Goal: Find specific page/section: Find specific page/section

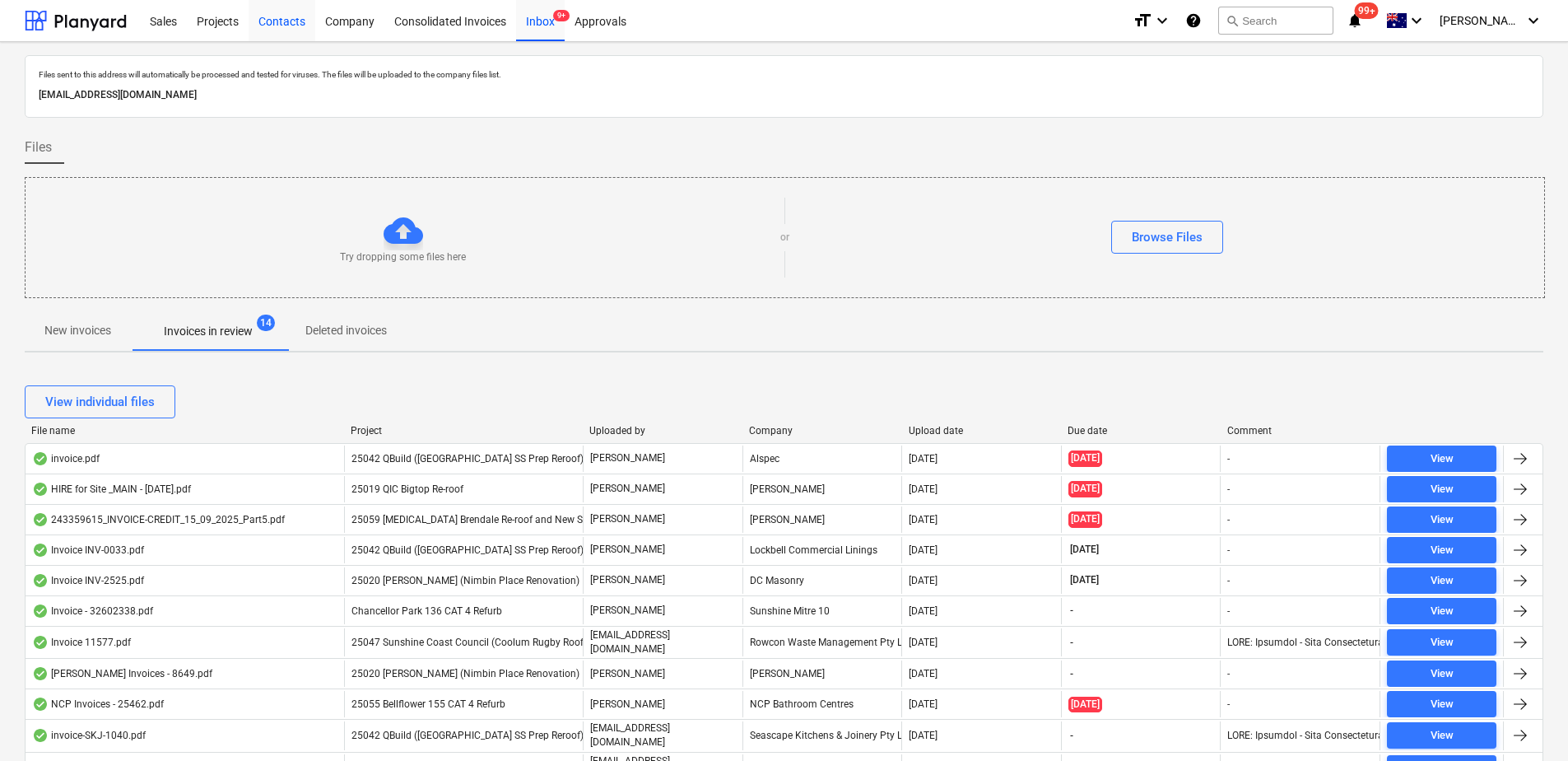
click at [280, 25] on div "Contacts" at bounding box center [281, 20] width 67 height 42
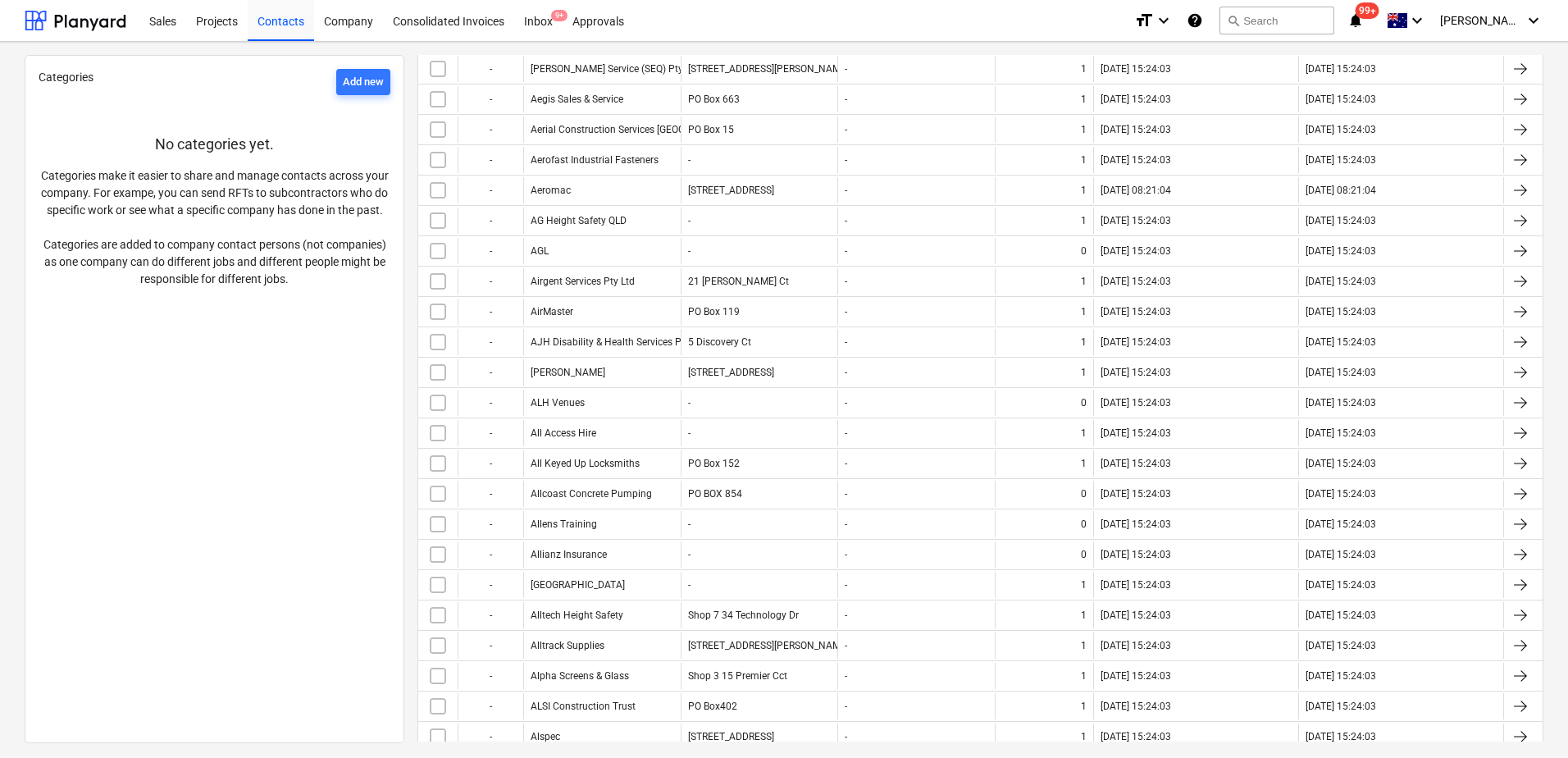
scroll to position [2653, 0]
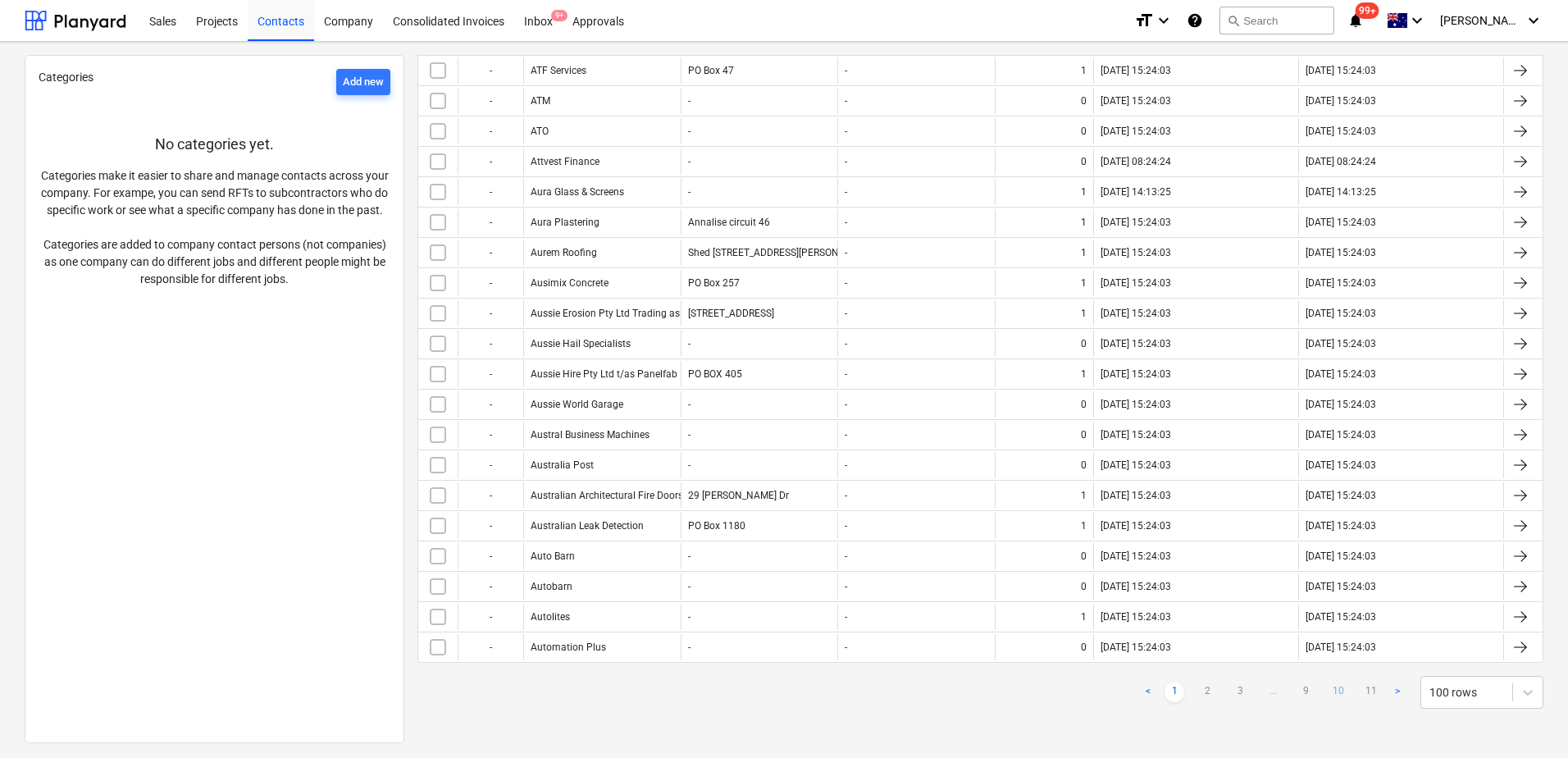
click at [1337, 691] on link "10" at bounding box center [1338, 692] width 20 height 20
checkbox input "false"
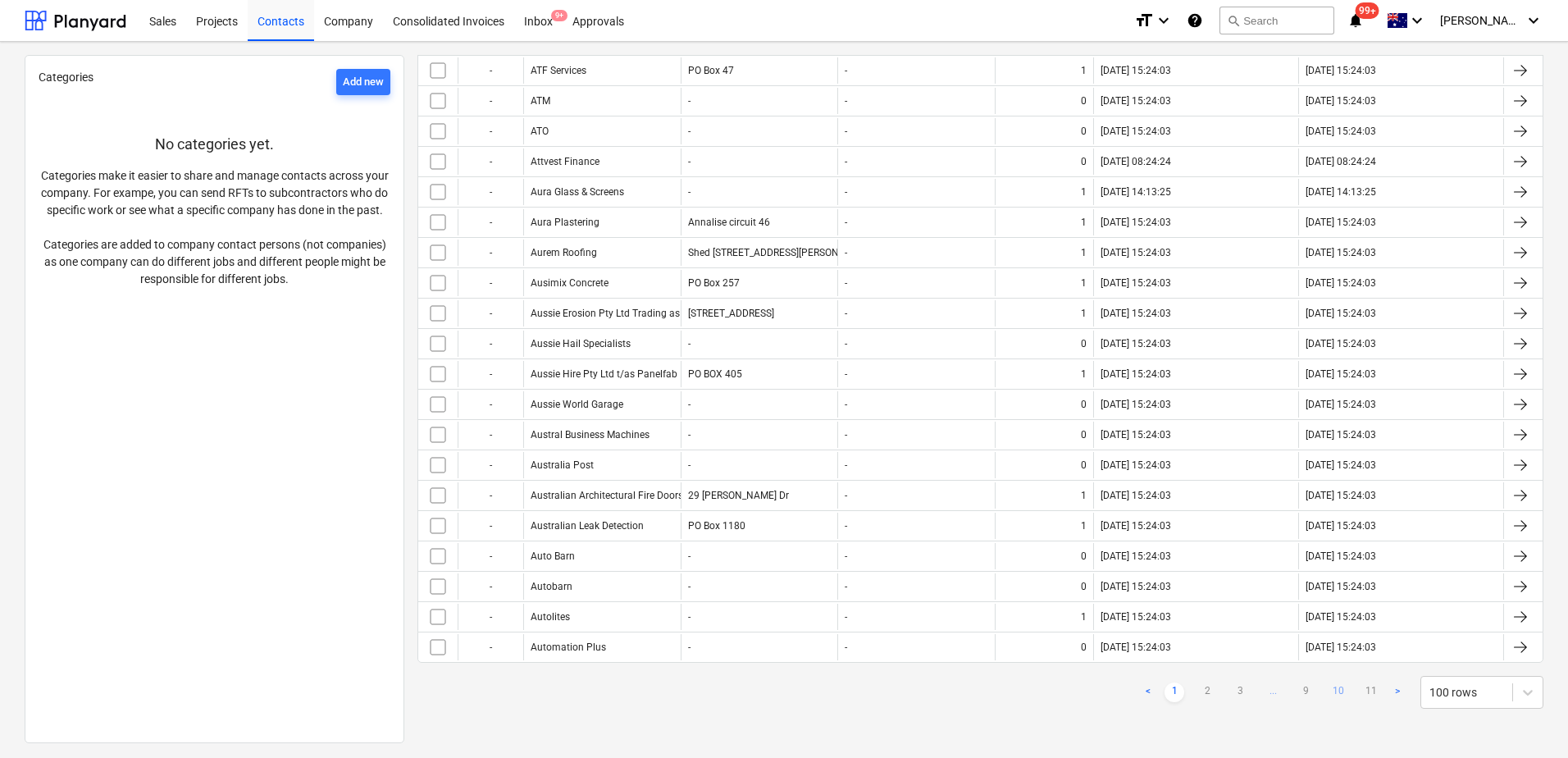
checkbox input "false"
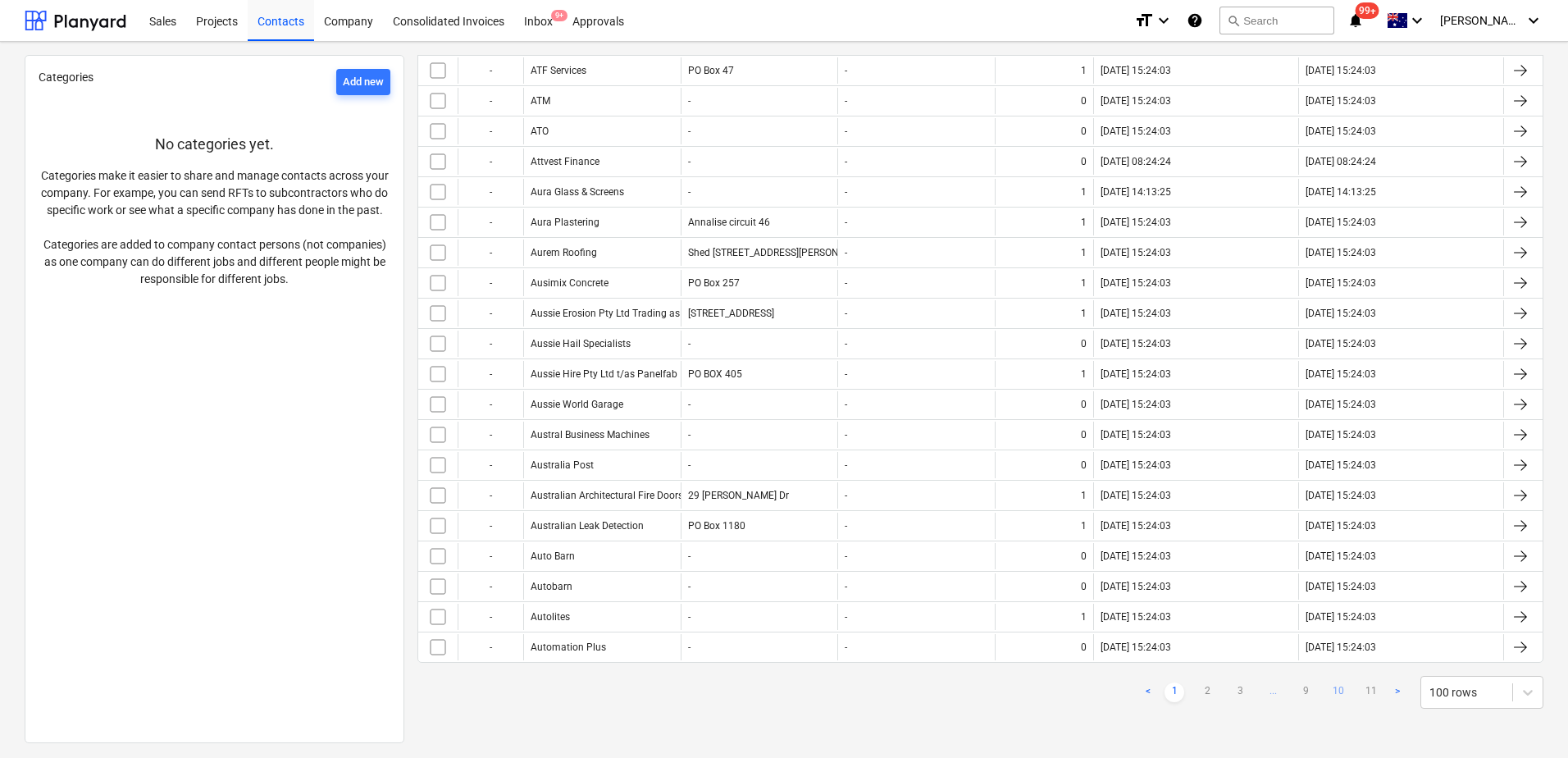
checkbox input "false"
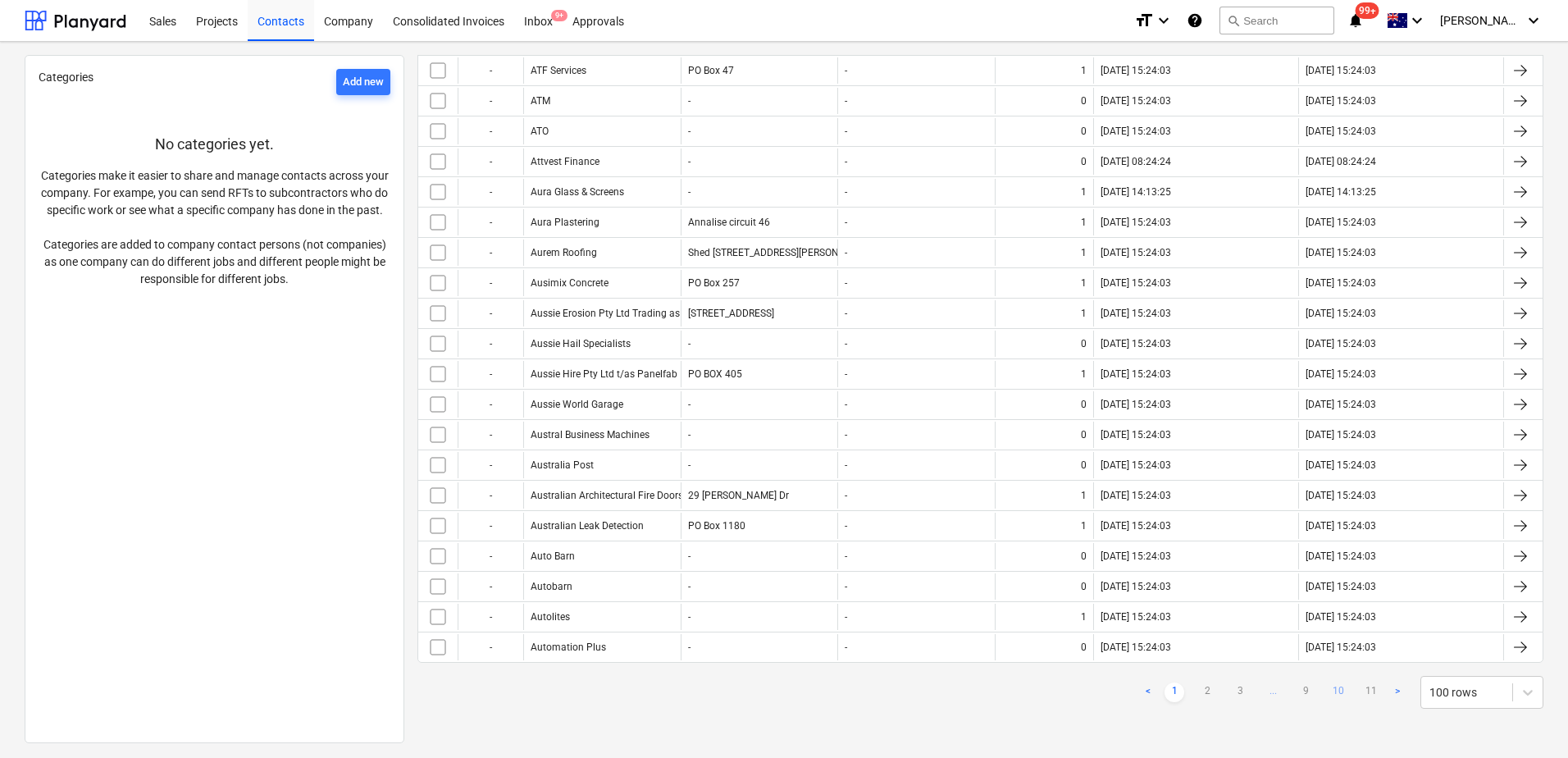
checkbox input "false"
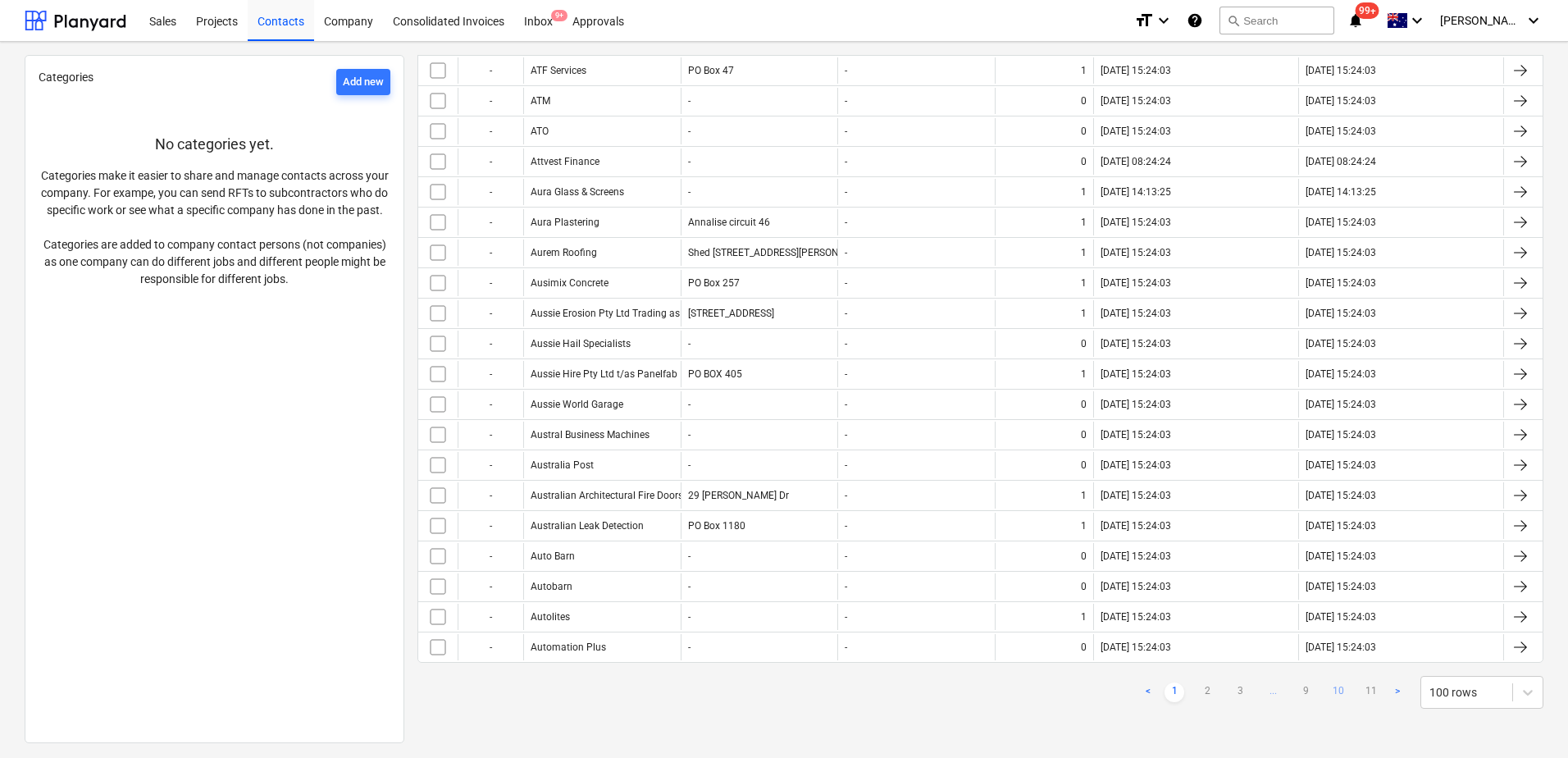
checkbox input "false"
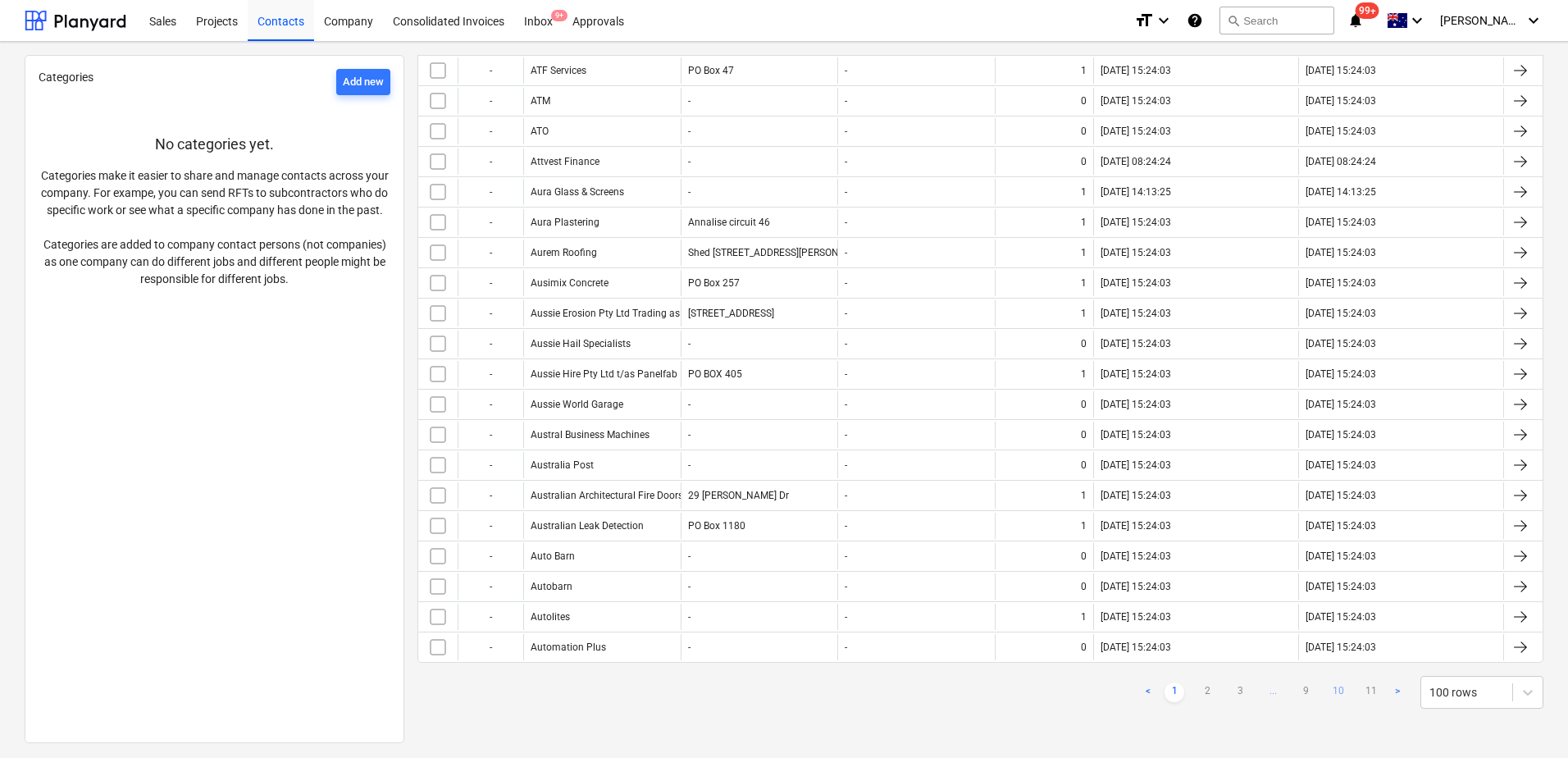
checkbox input "false"
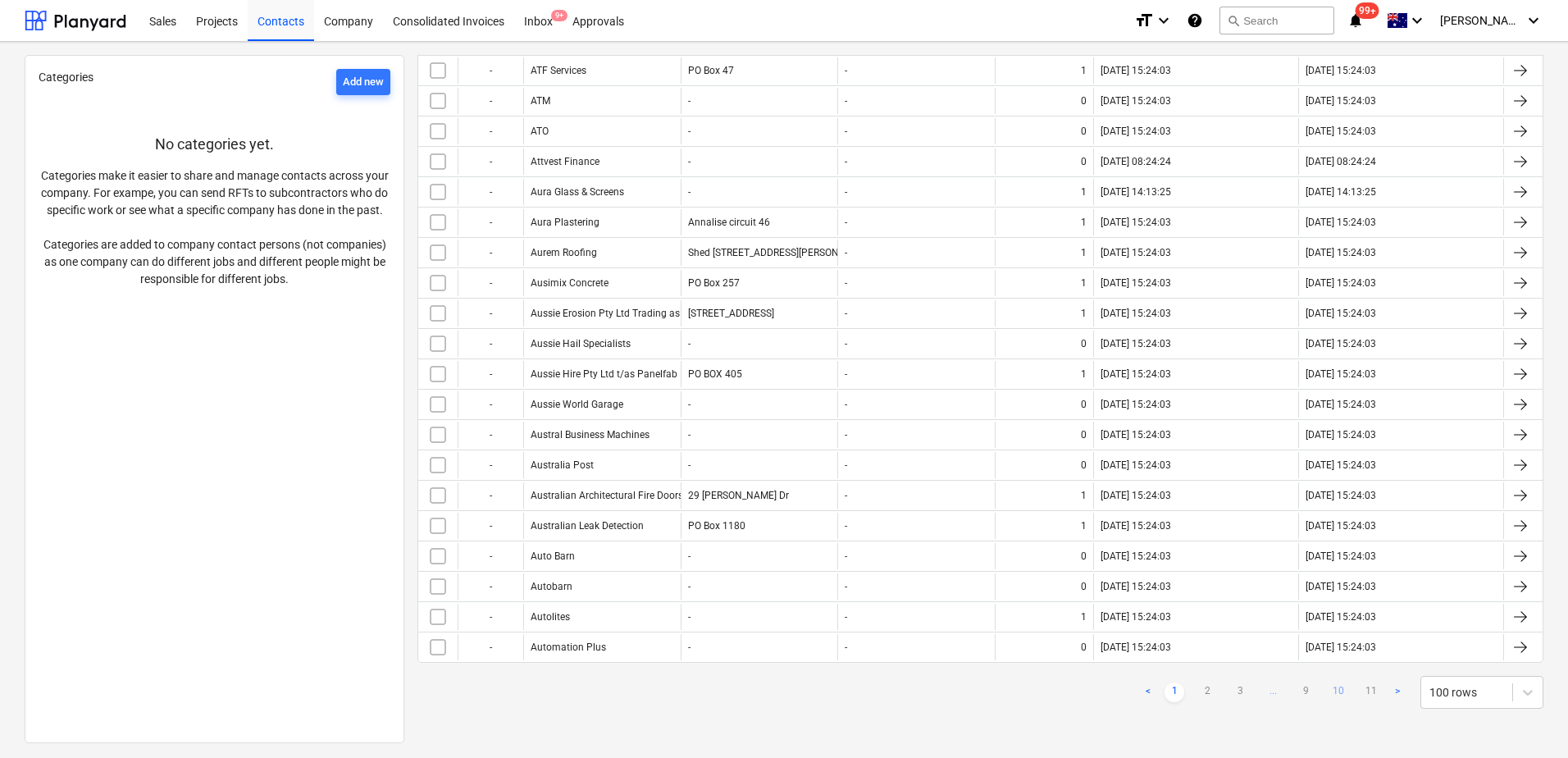
checkbox input "false"
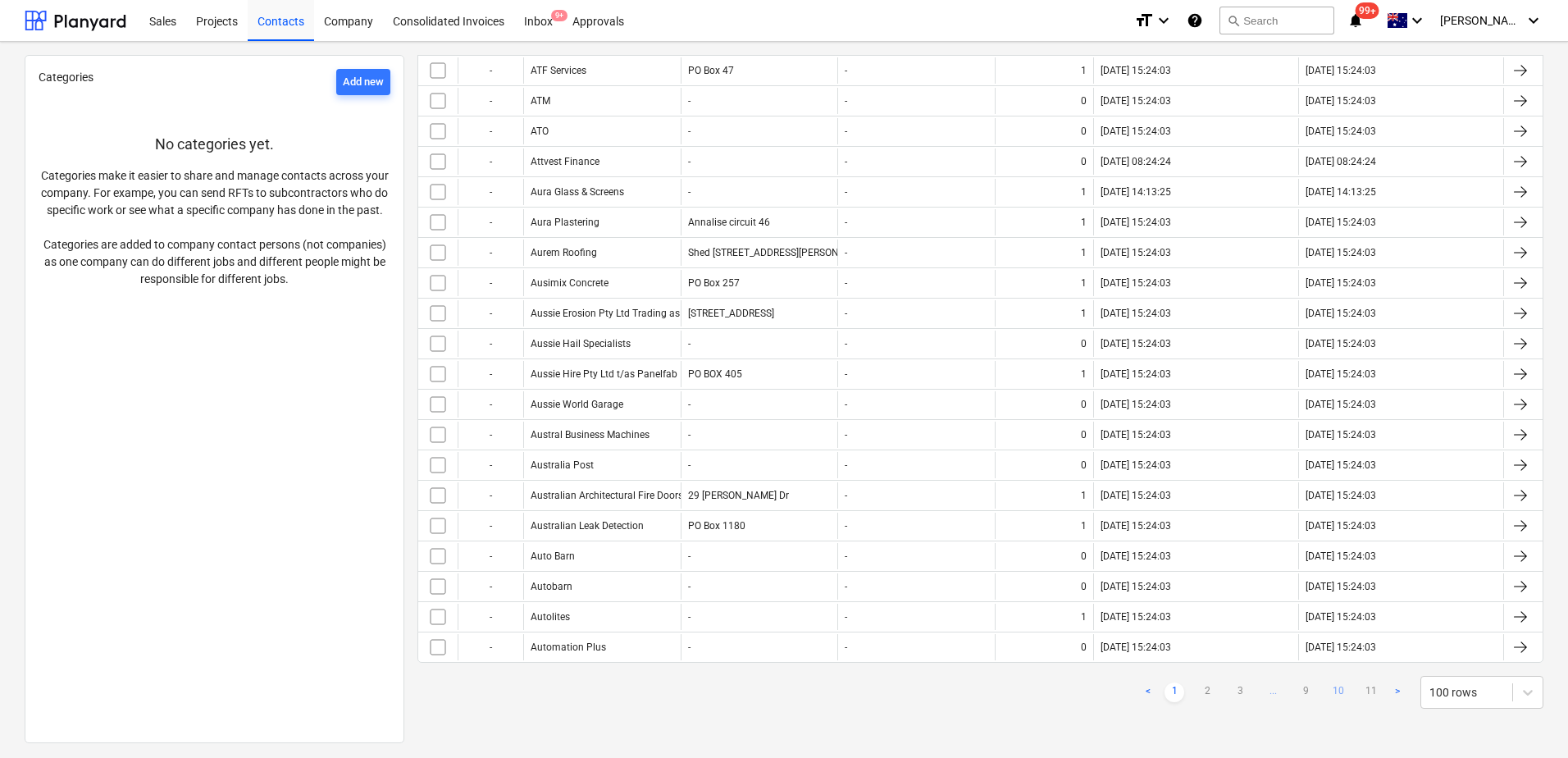
checkbox input "false"
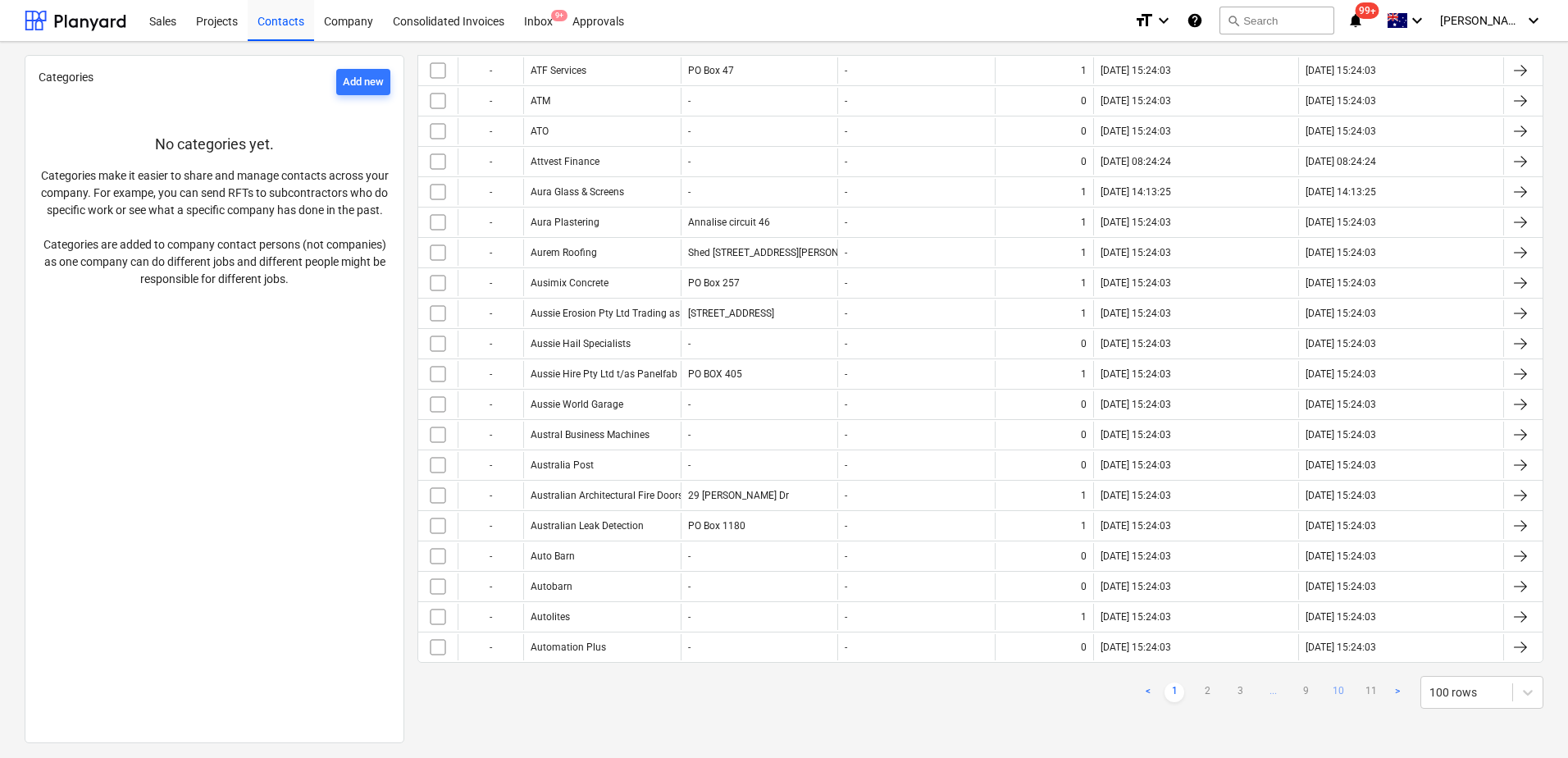
checkbox input "false"
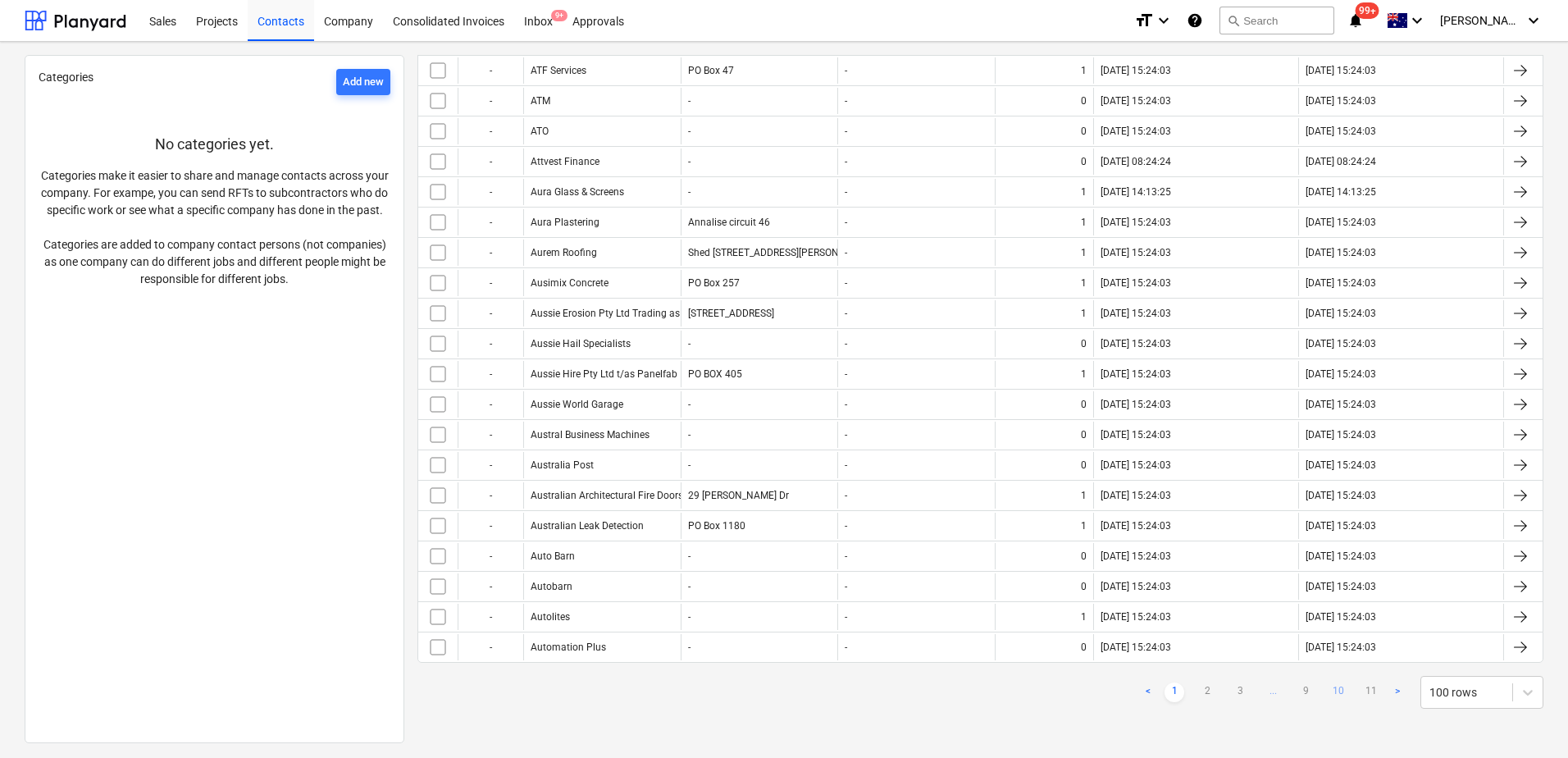
checkbox input "false"
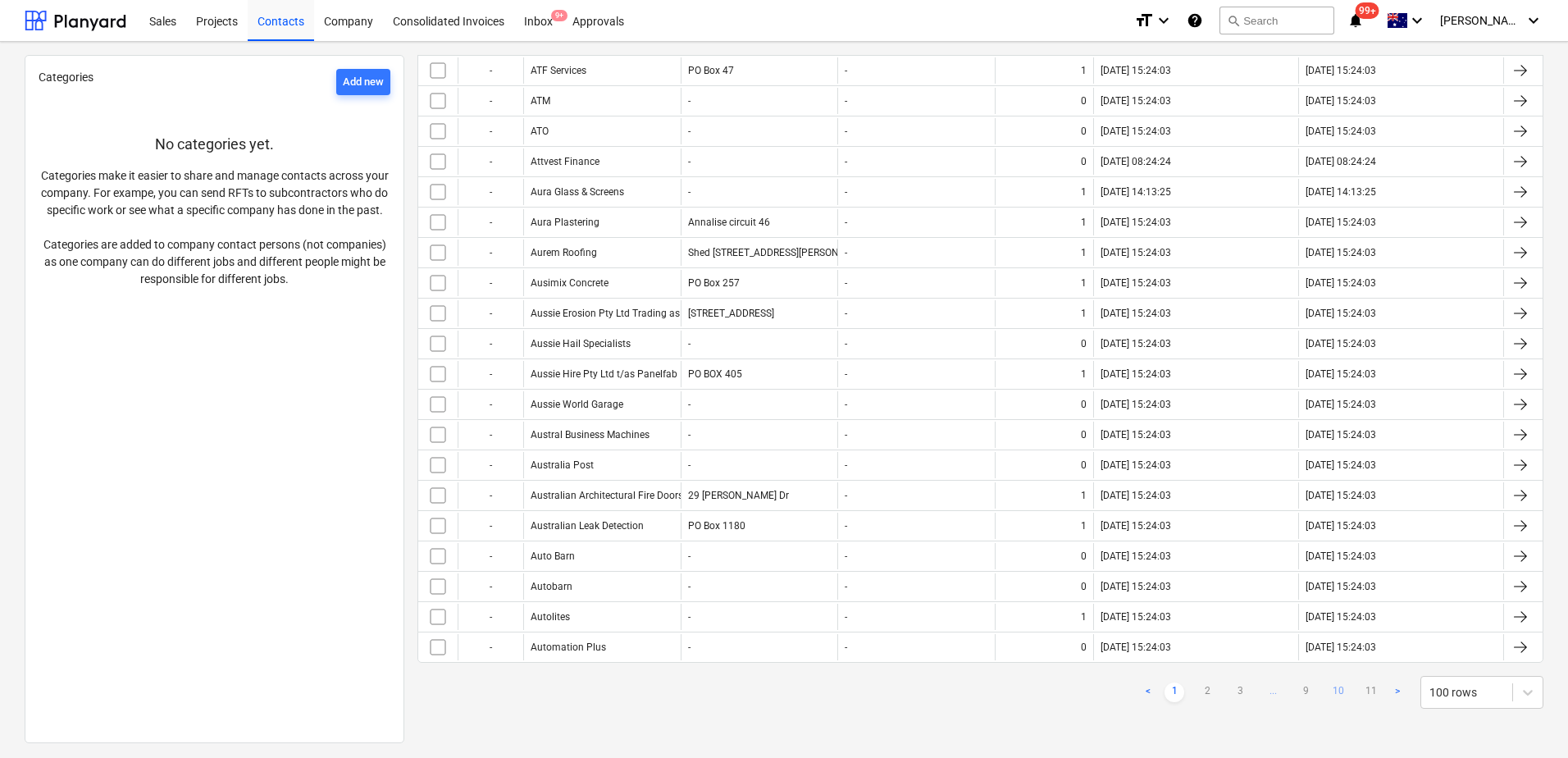
checkbox input "false"
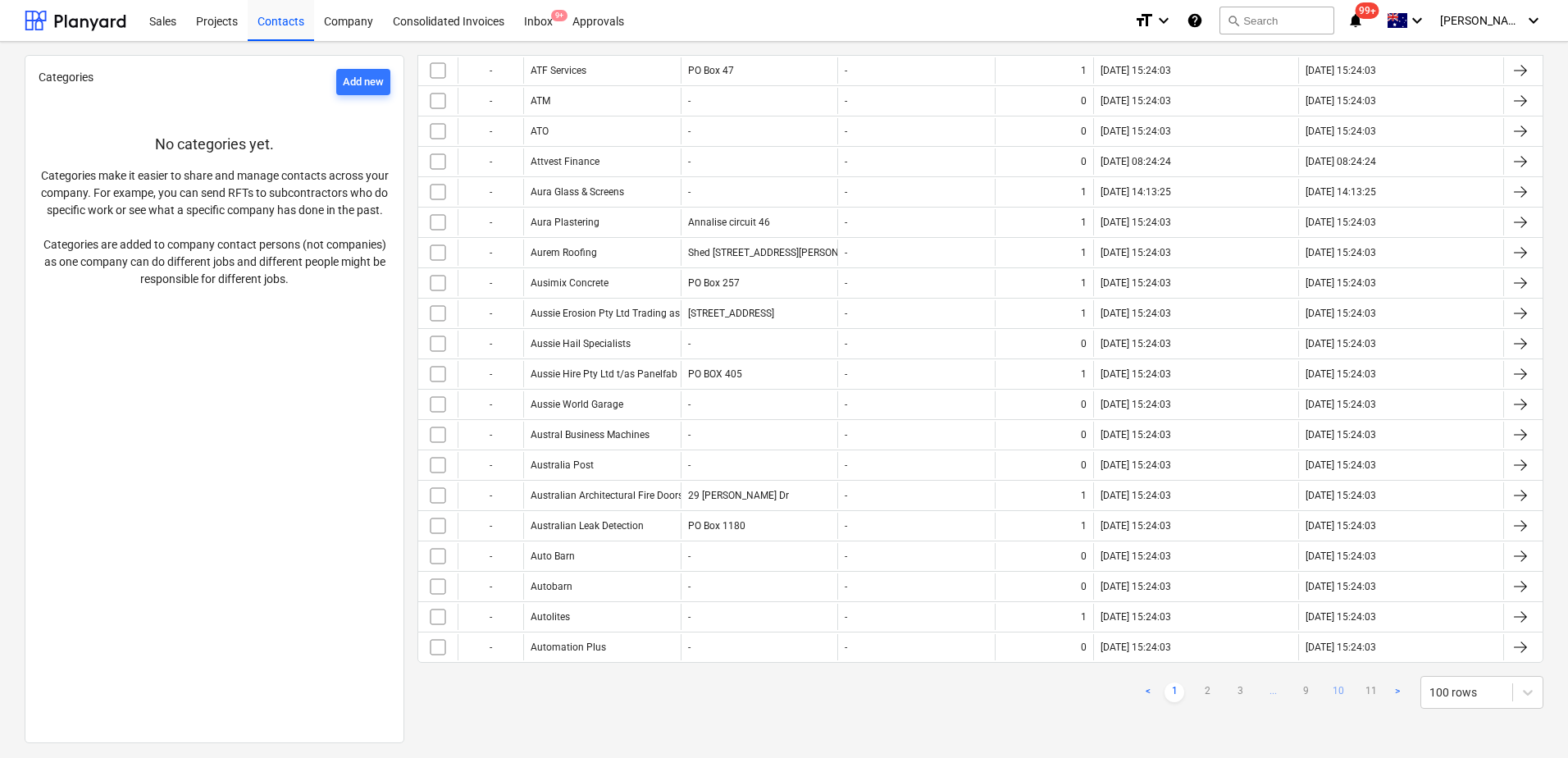
checkbox input "false"
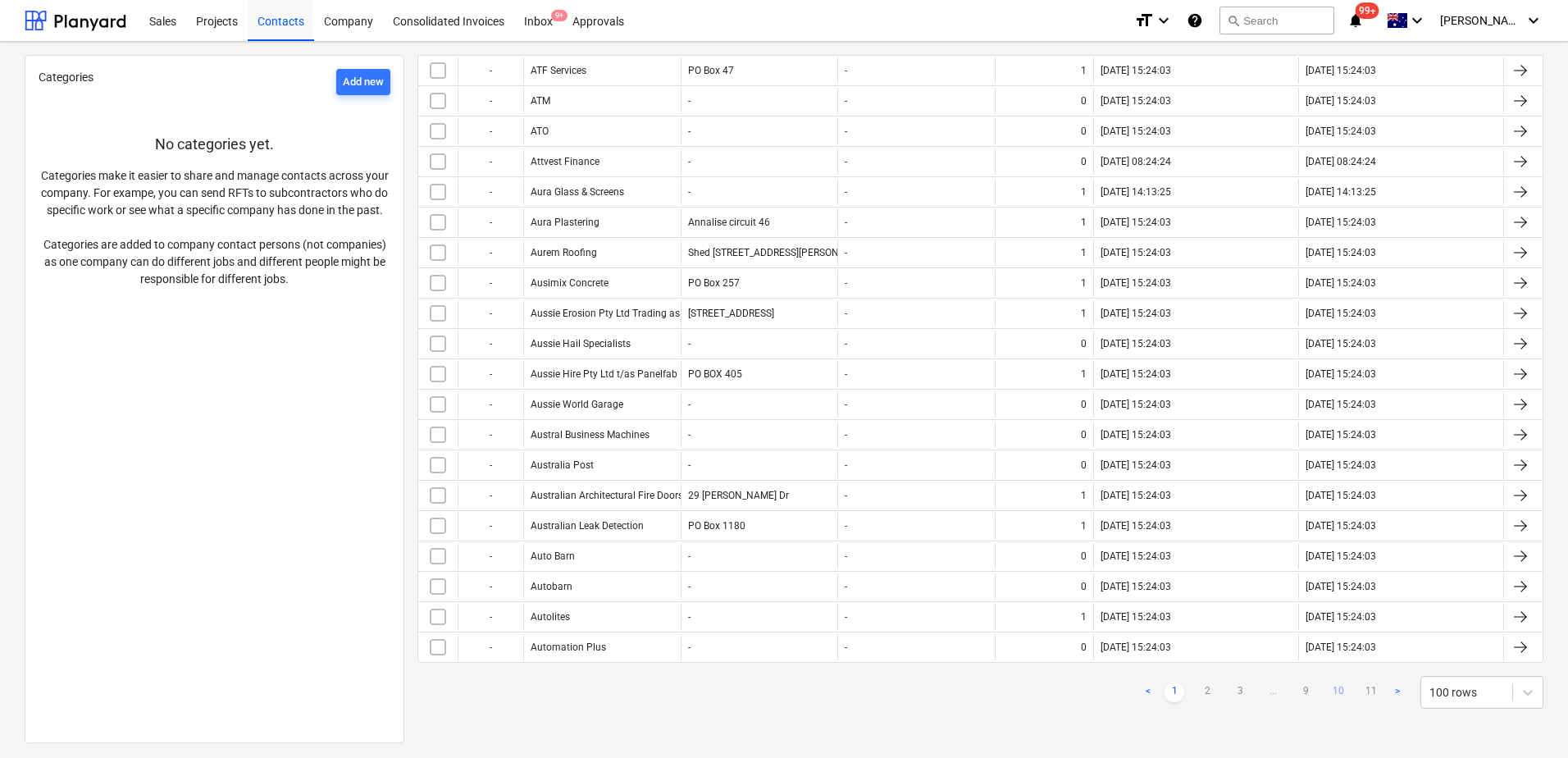
checkbox input "false"
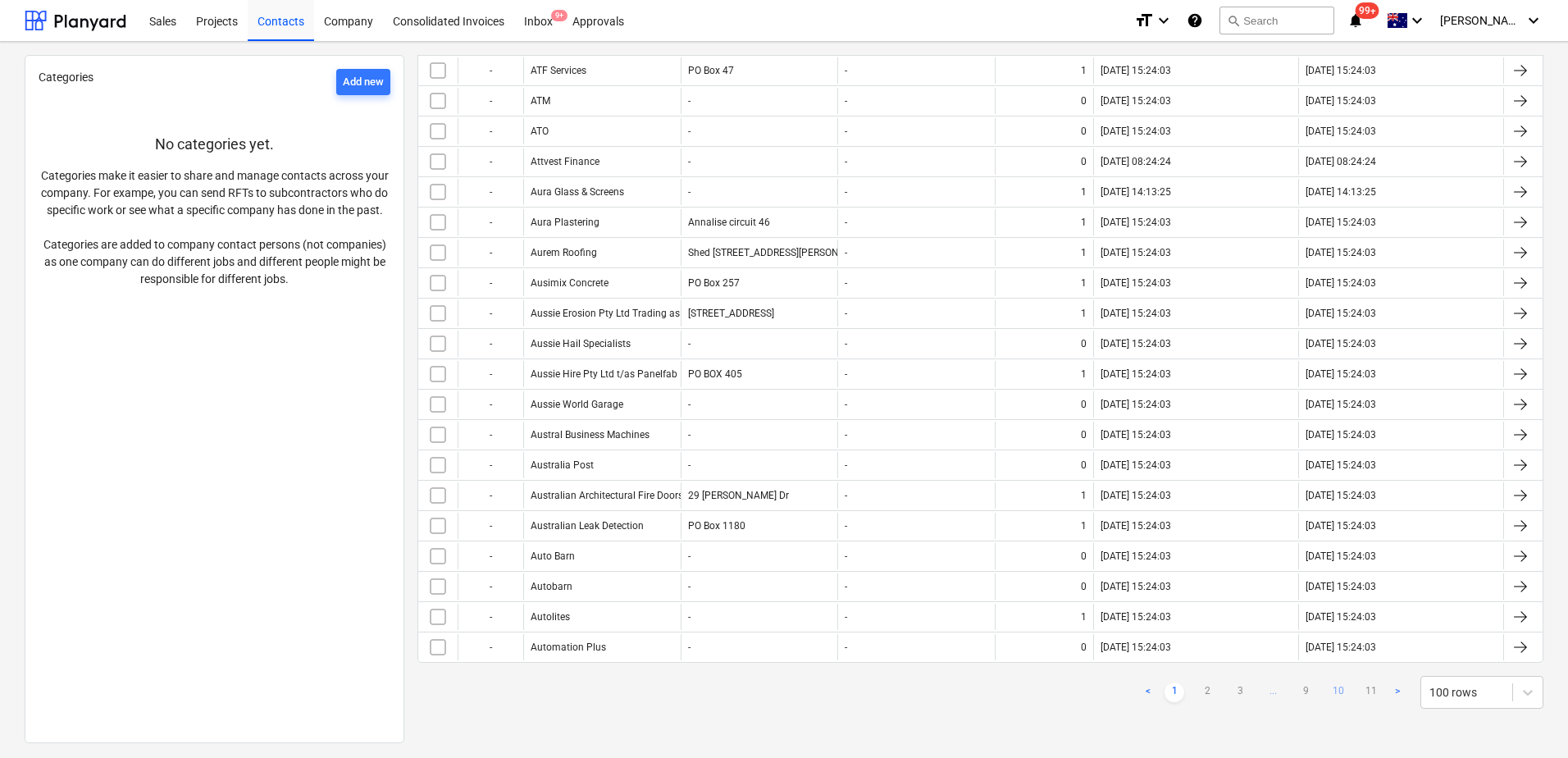
checkbox input "false"
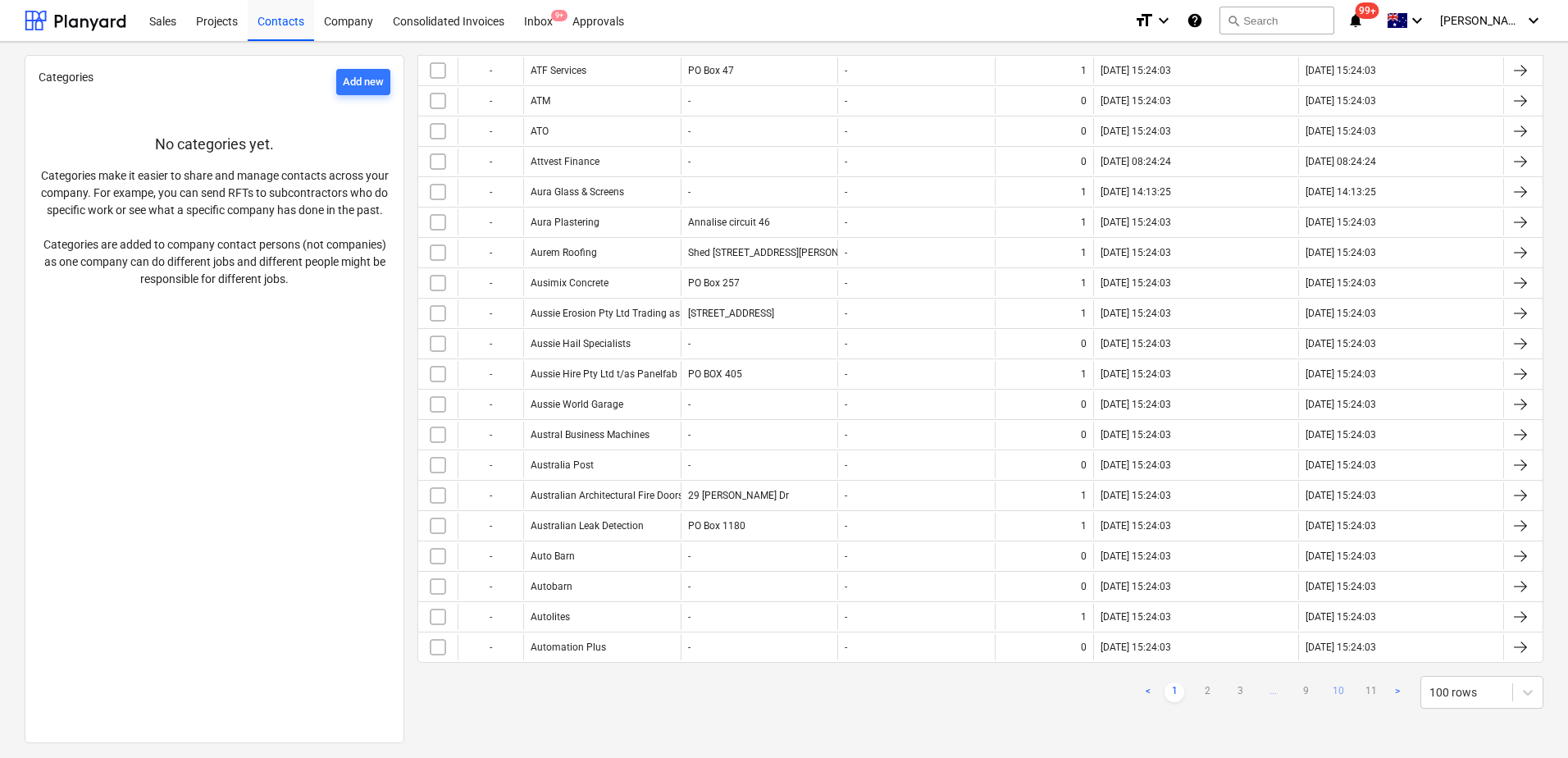
checkbox input "false"
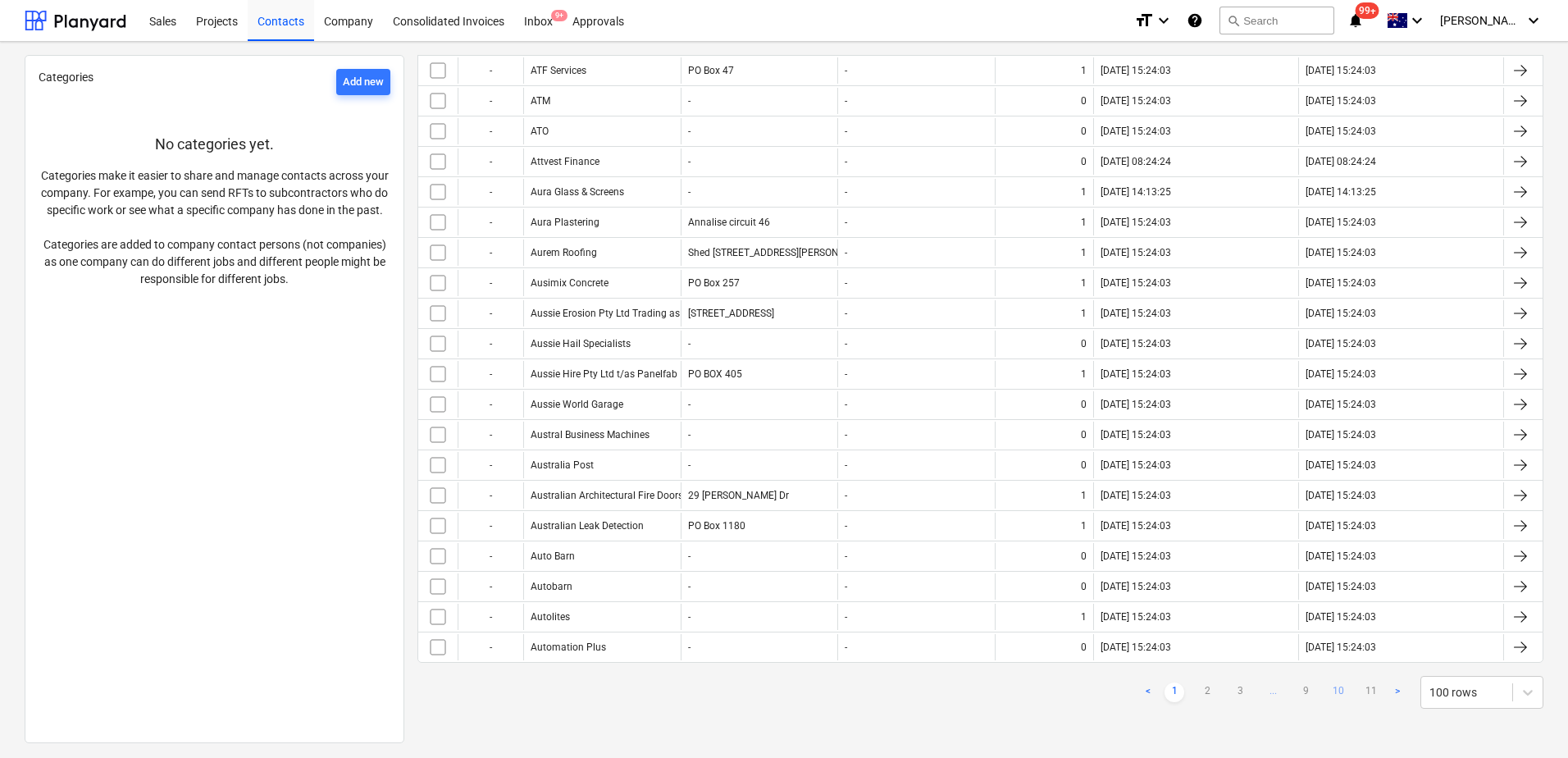
checkbox input "false"
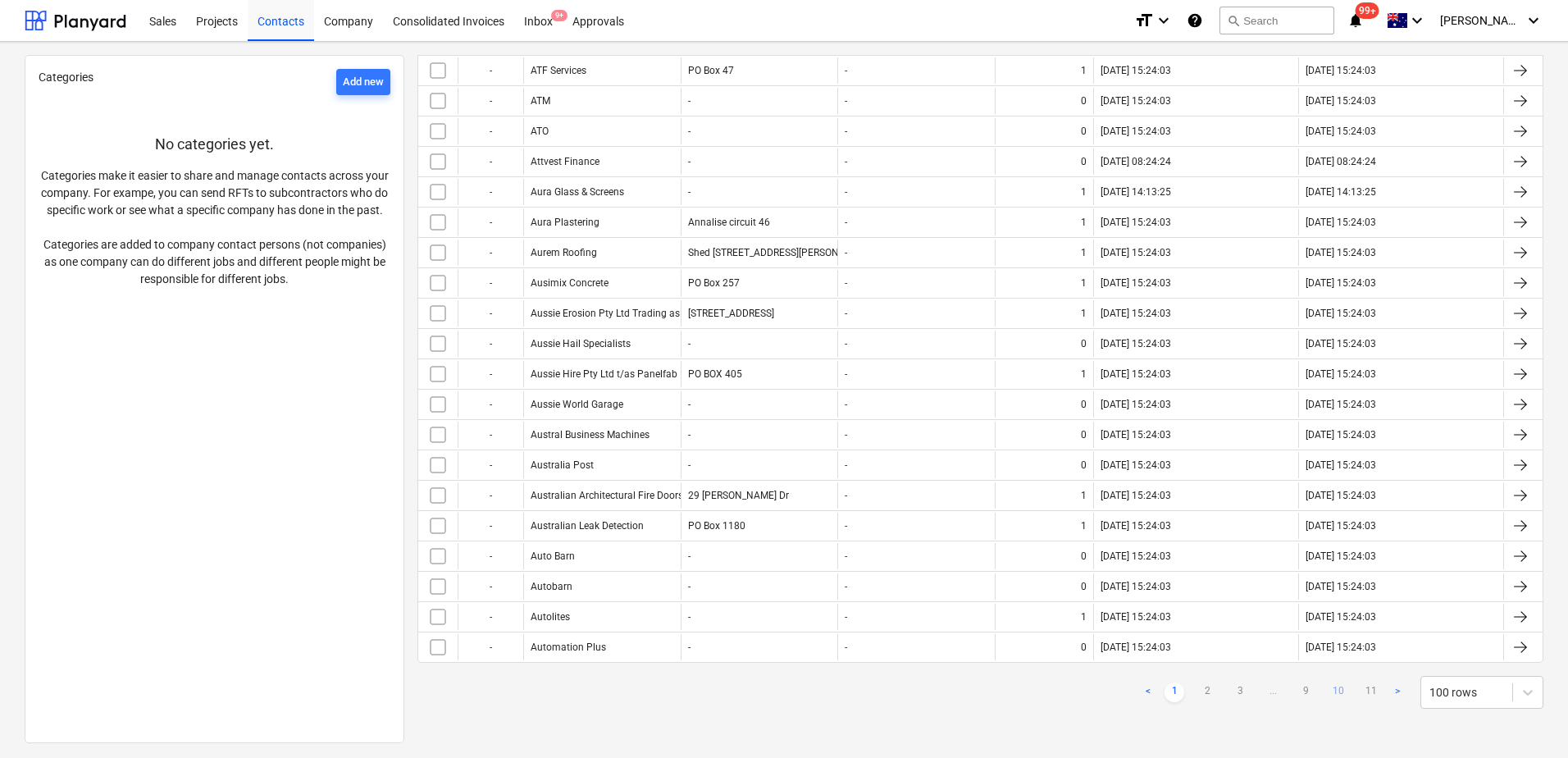
checkbox input "false"
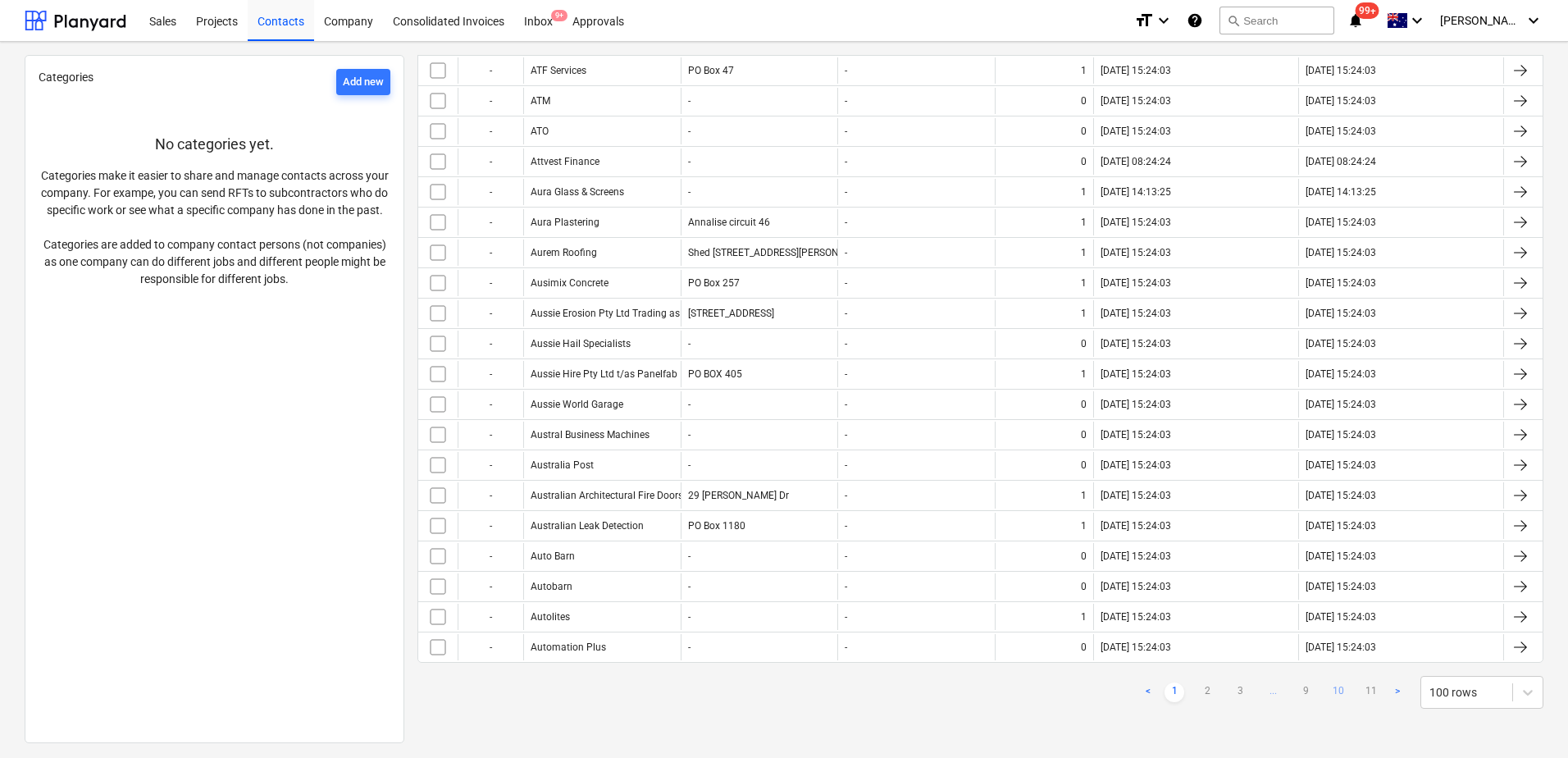
checkbox input "false"
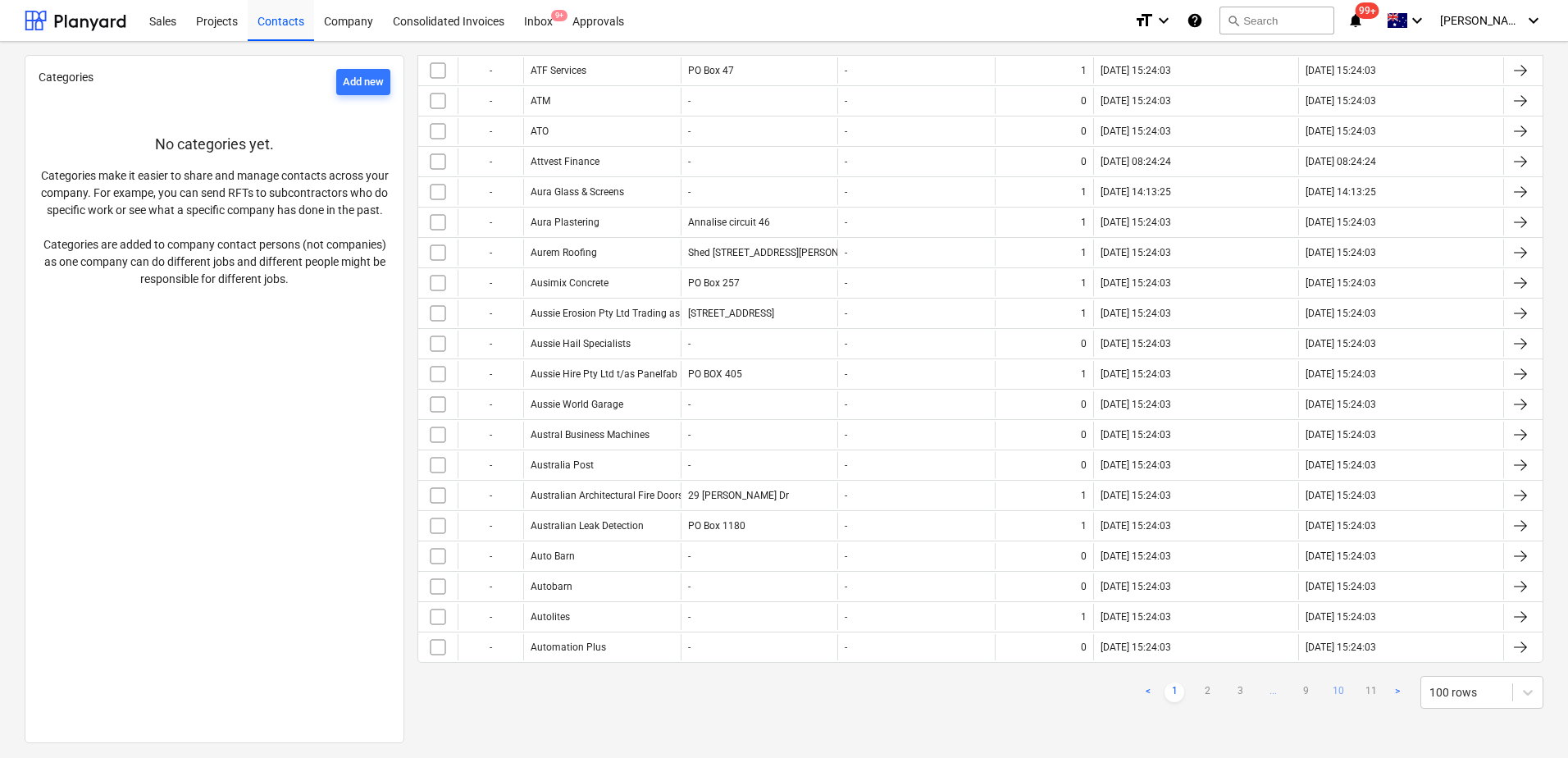
checkbox input "false"
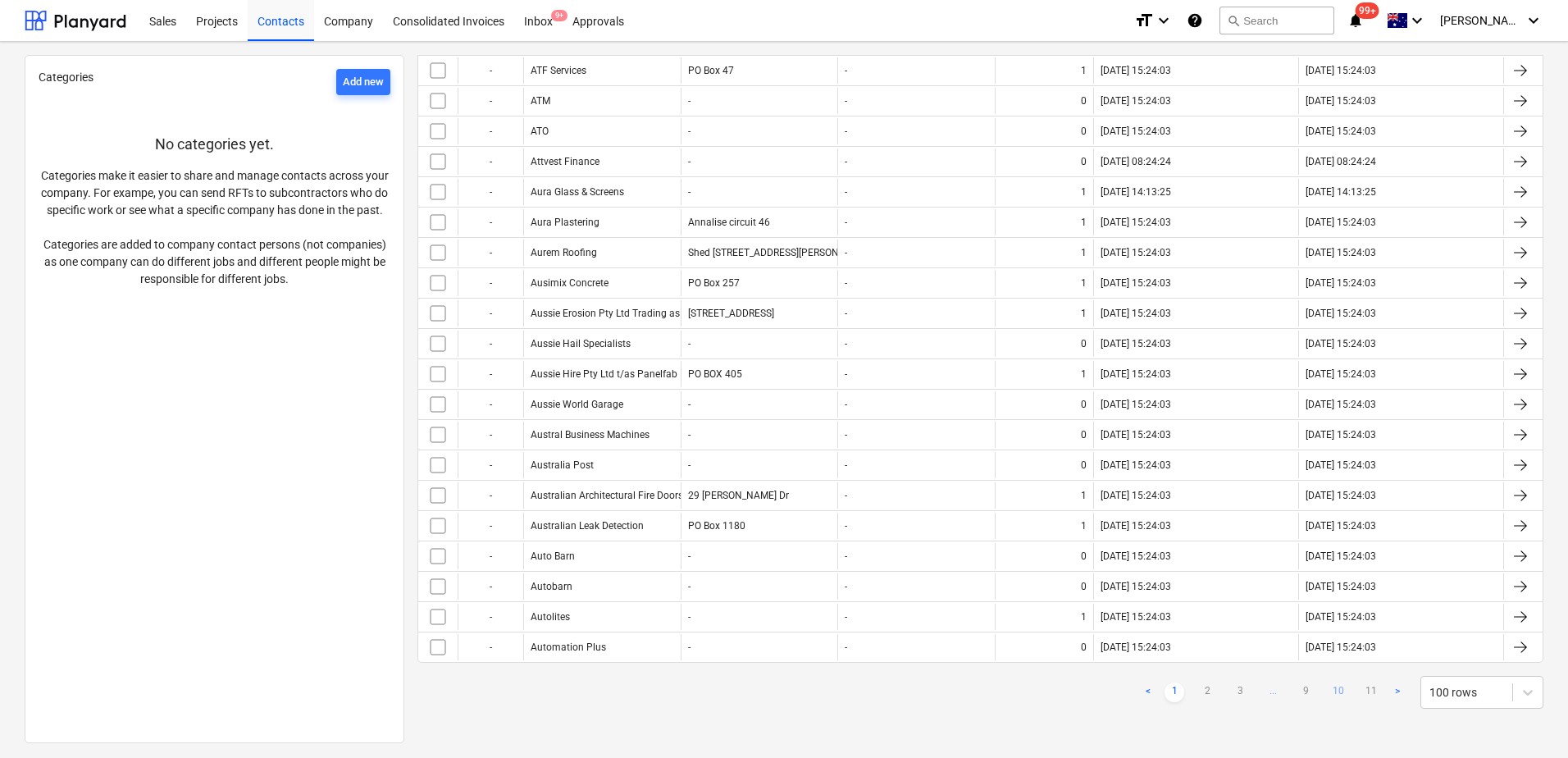
checkbox input "false"
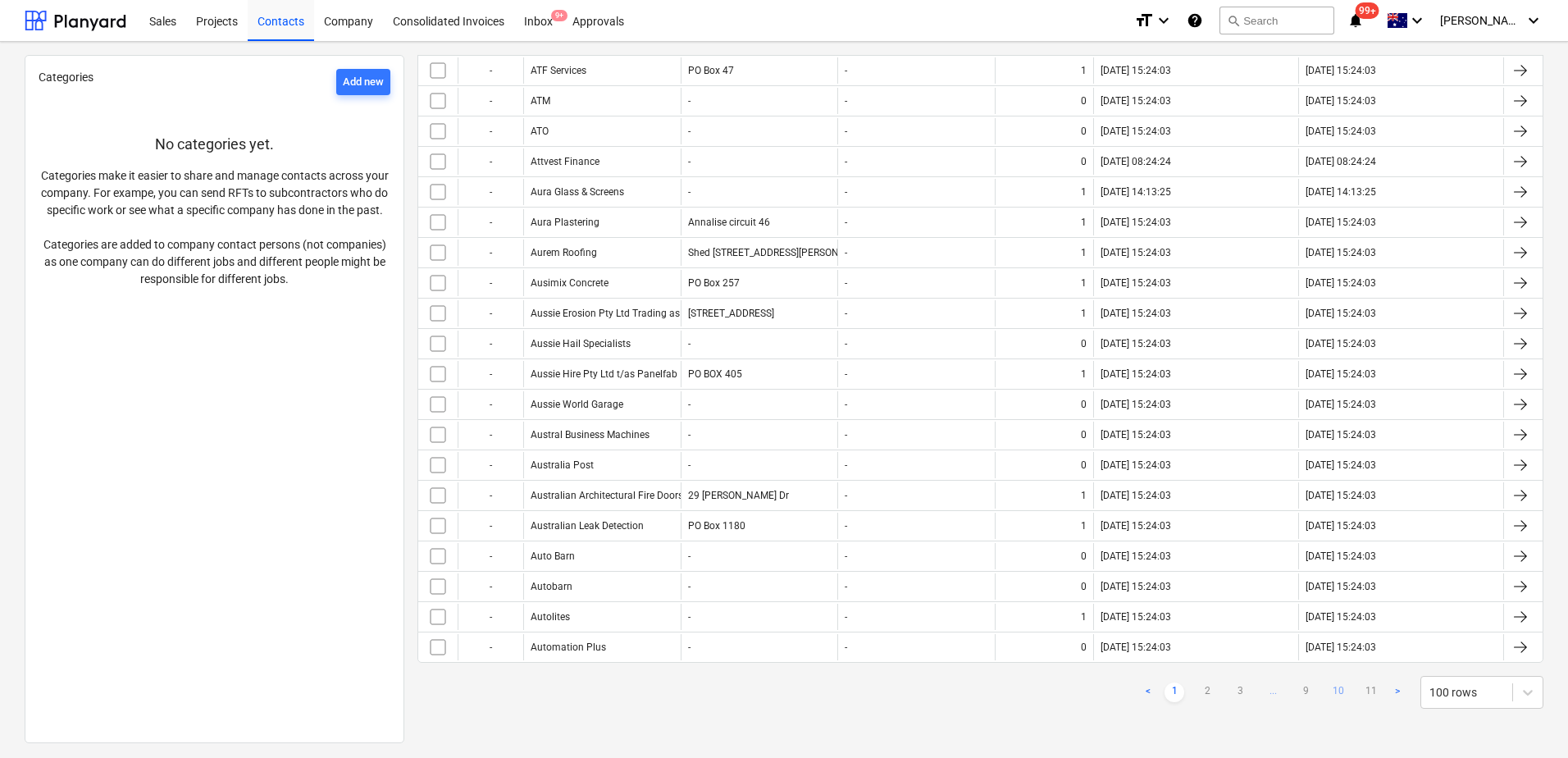
checkbox input "false"
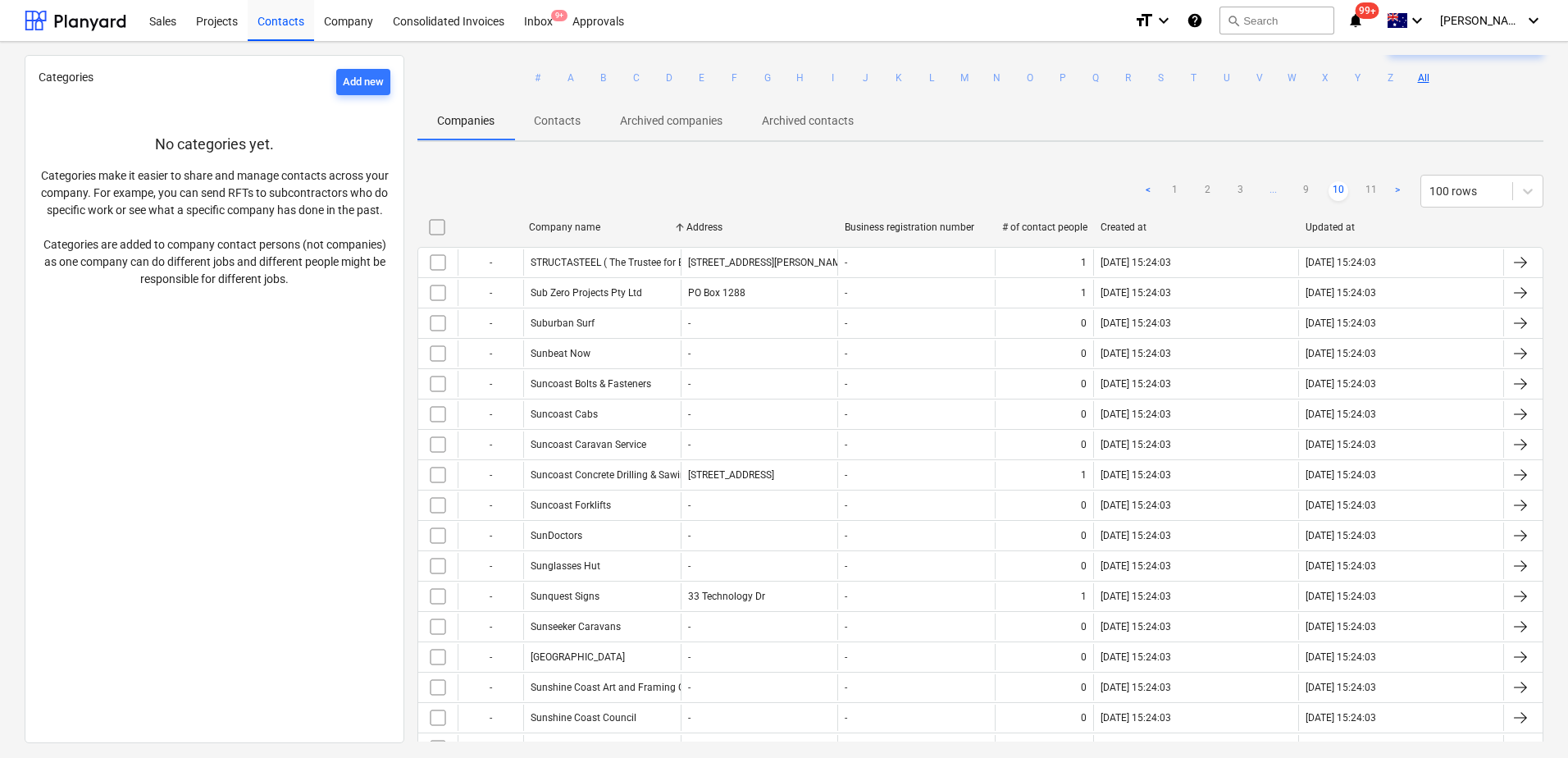
scroll to position [0, 0]
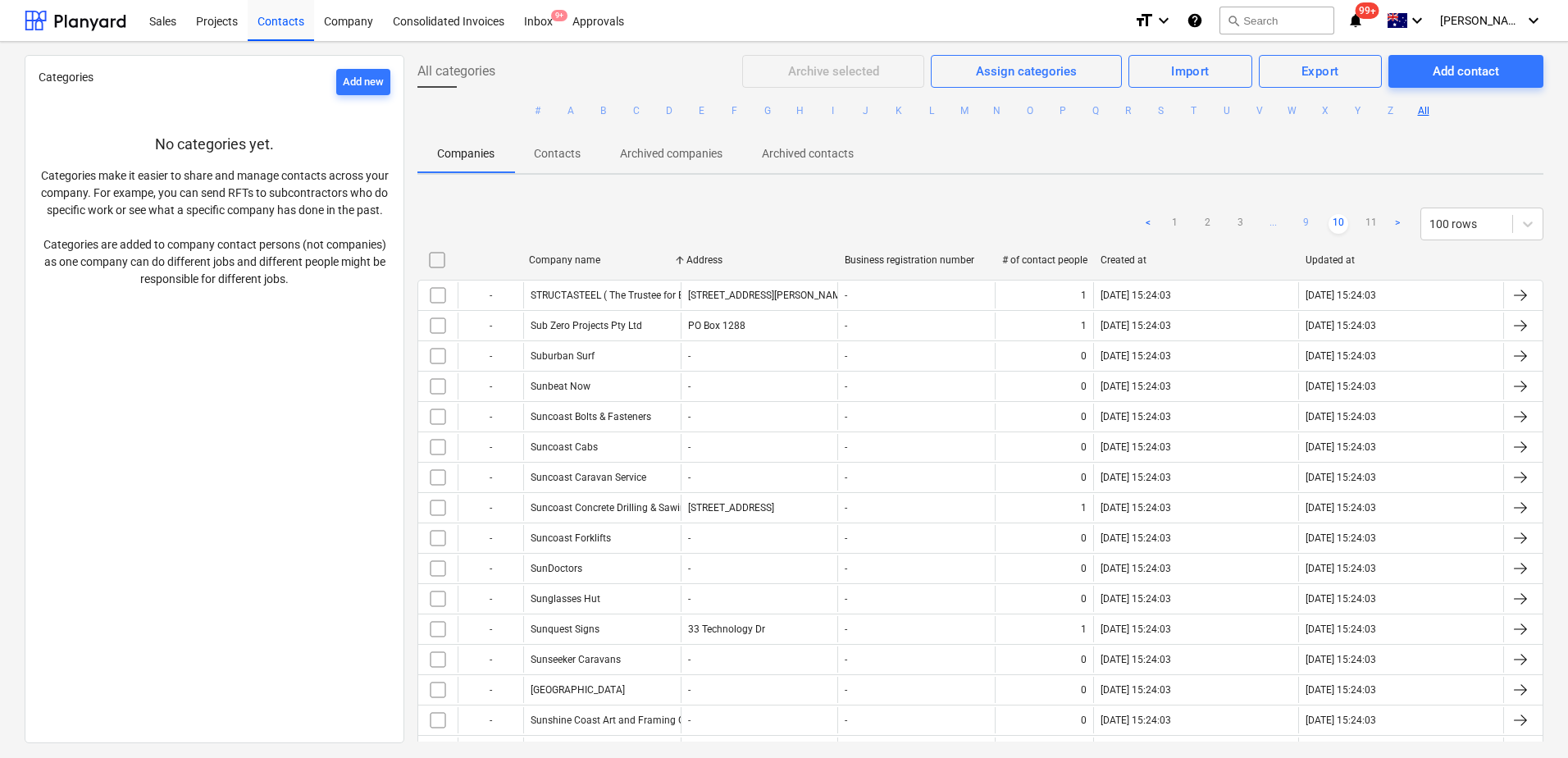
click at [1301, 222] on link "9" at bounding box center [1305, 223] width 20 height 20
checkbox input "false"
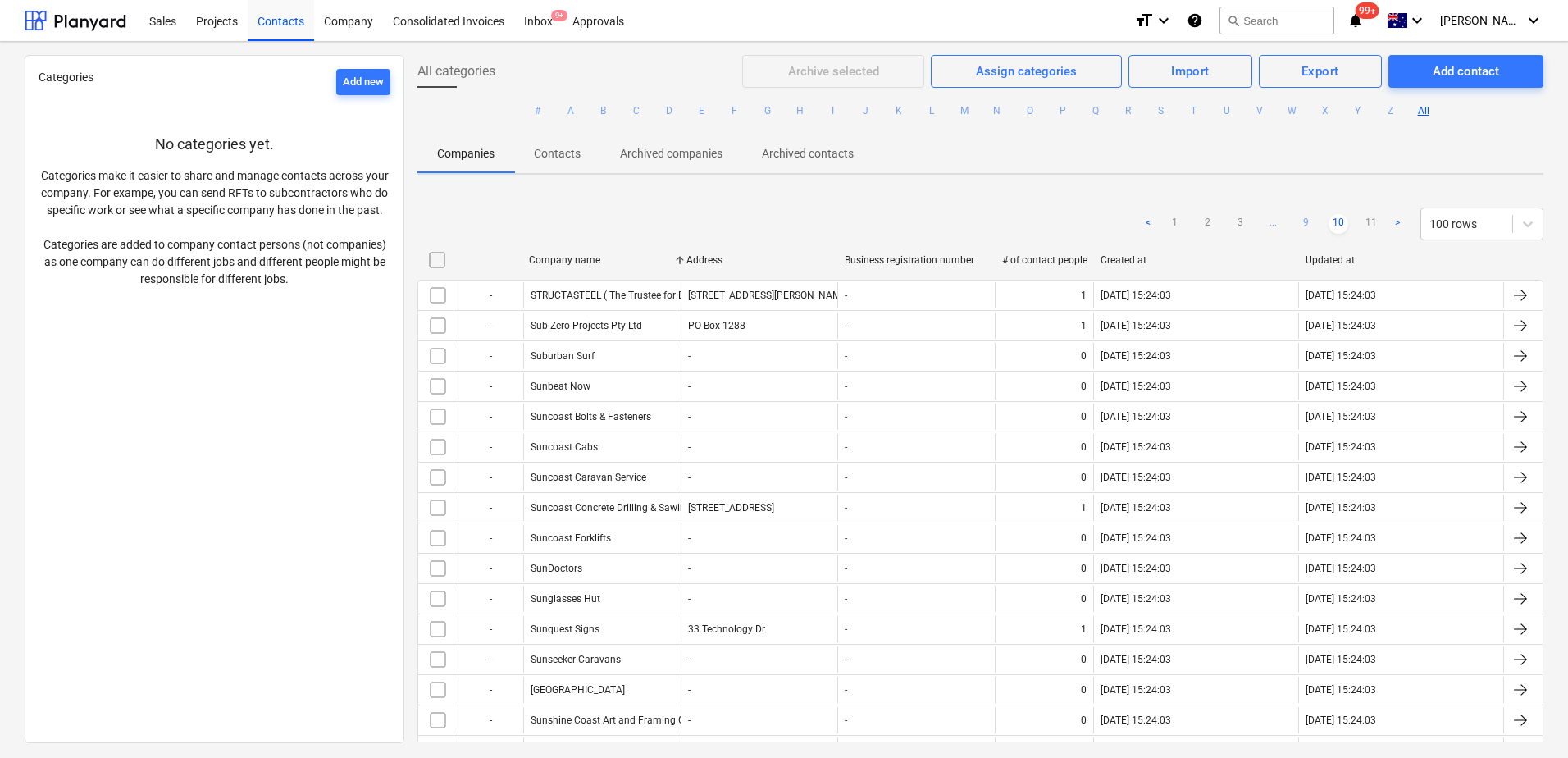
checkbox input "false"
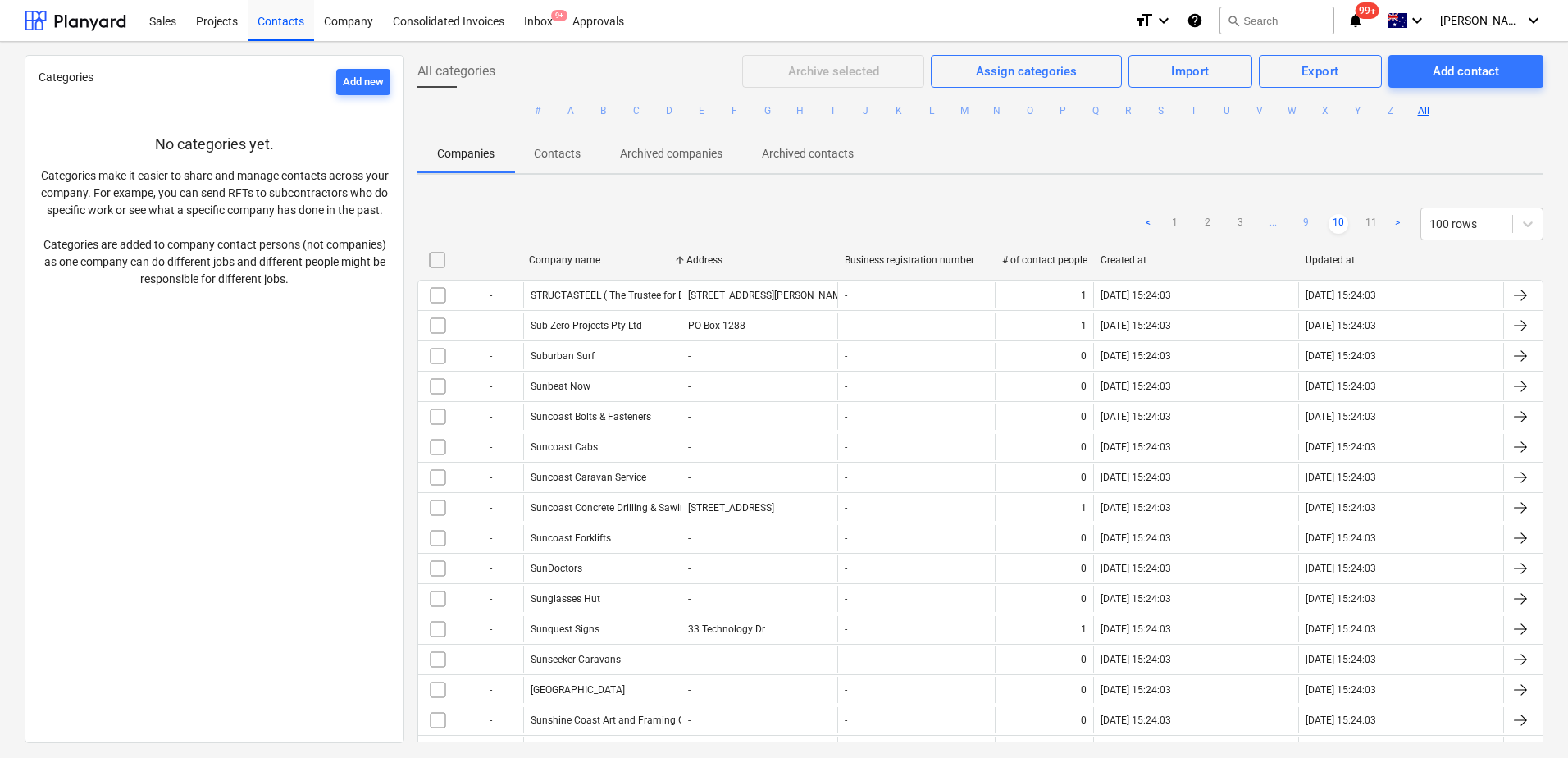
checkbox input "false"
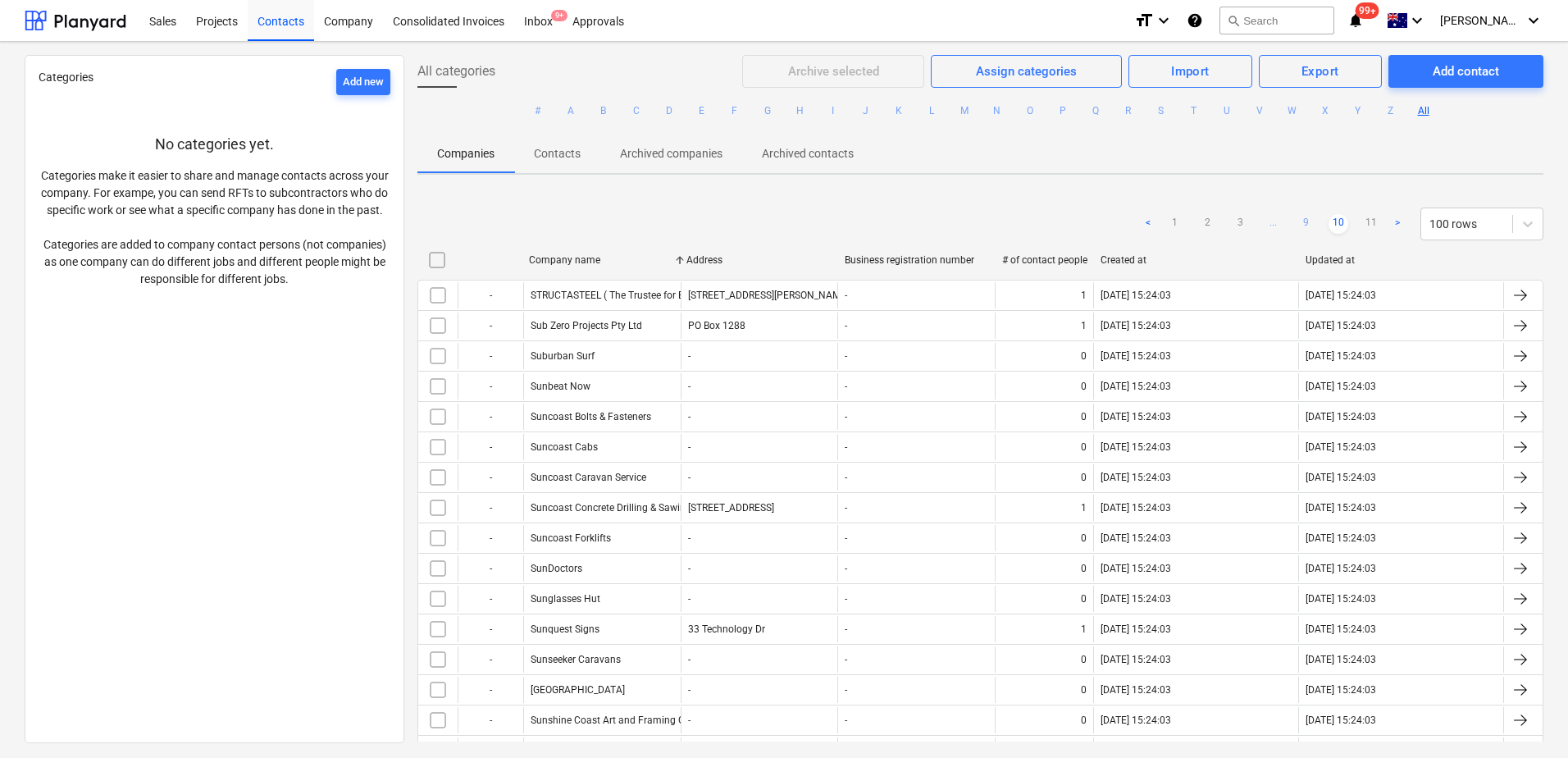
checkbox input "false"
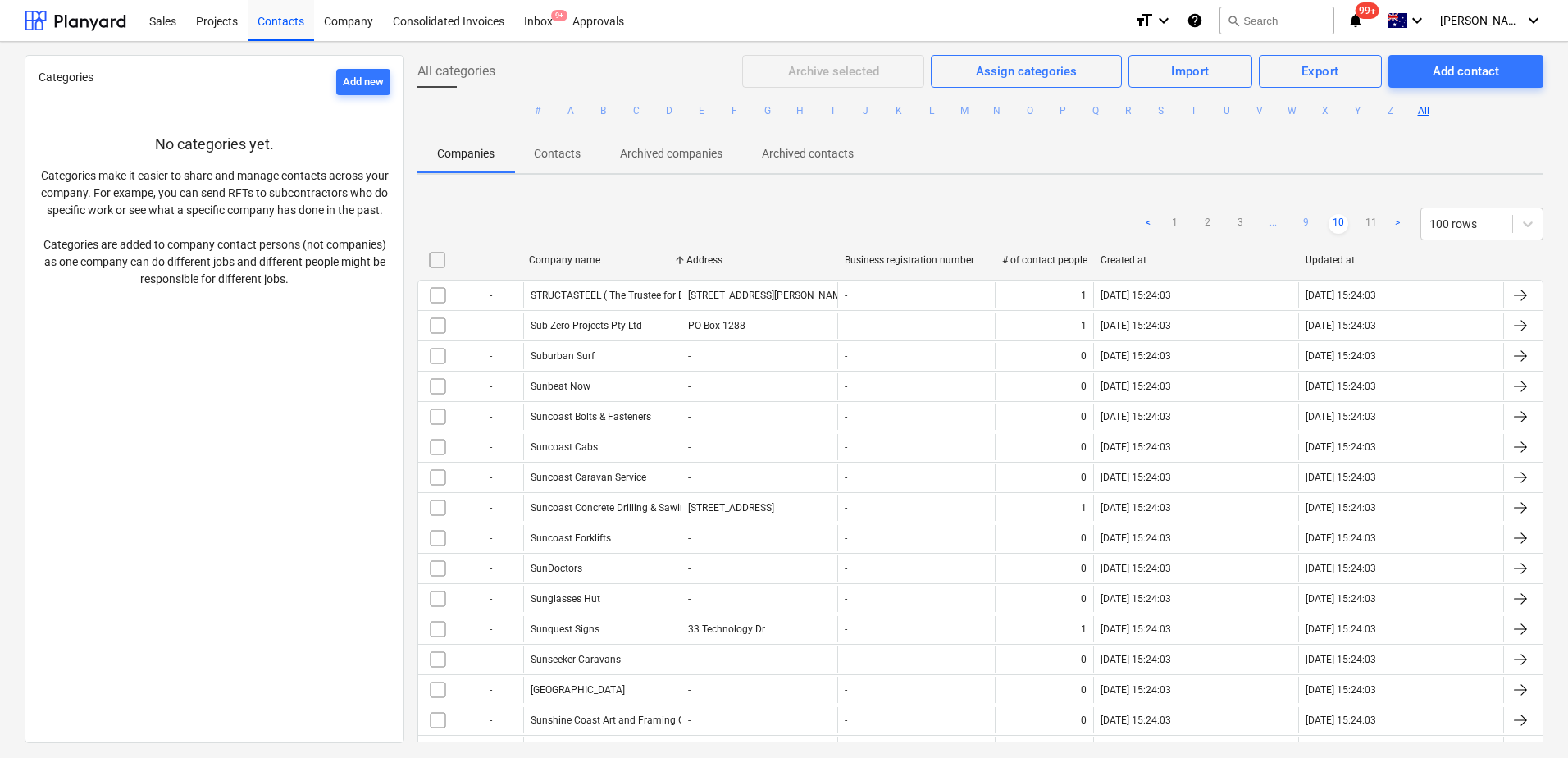
checkbox input "false"
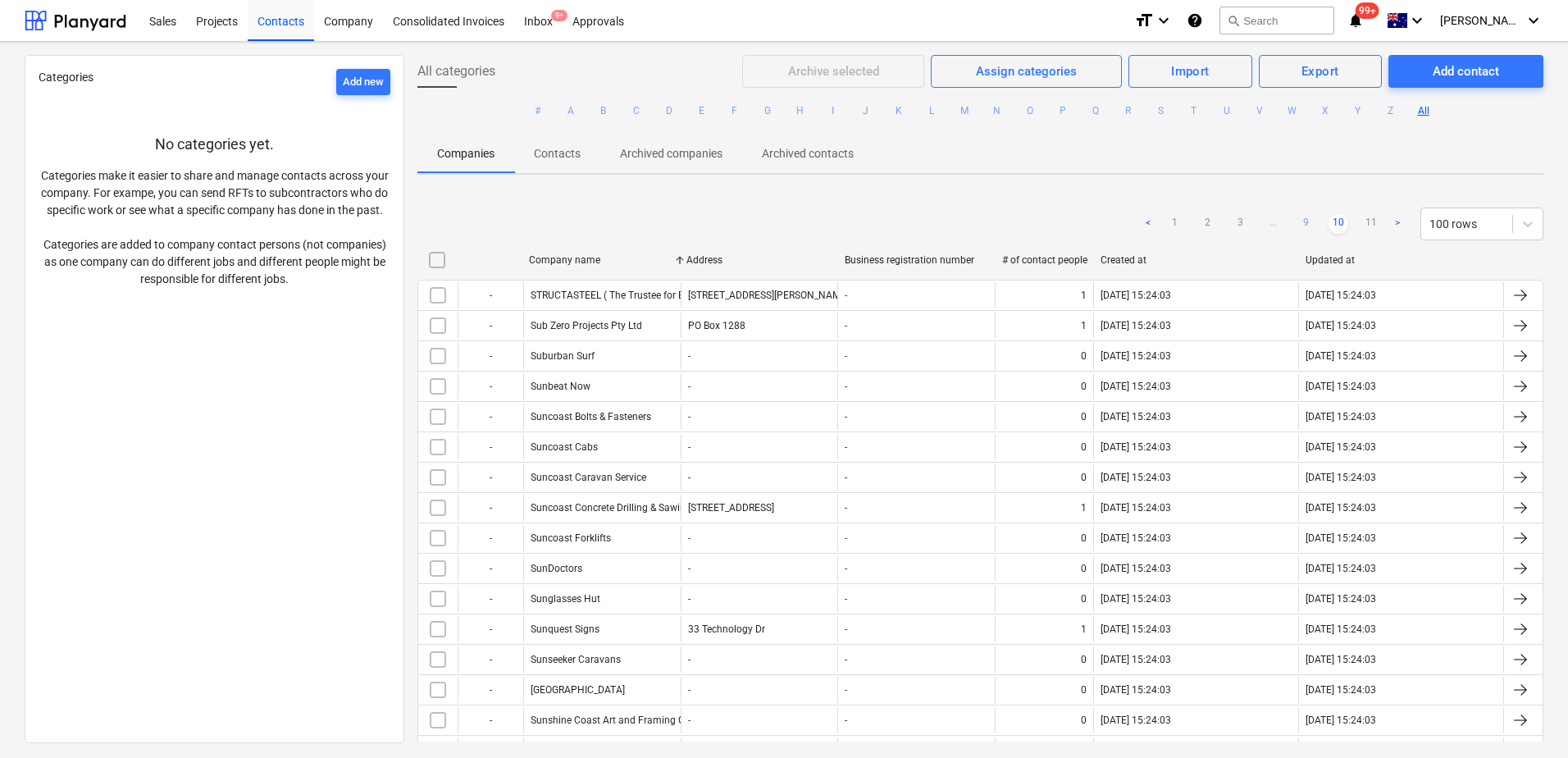
checkbox input "false"
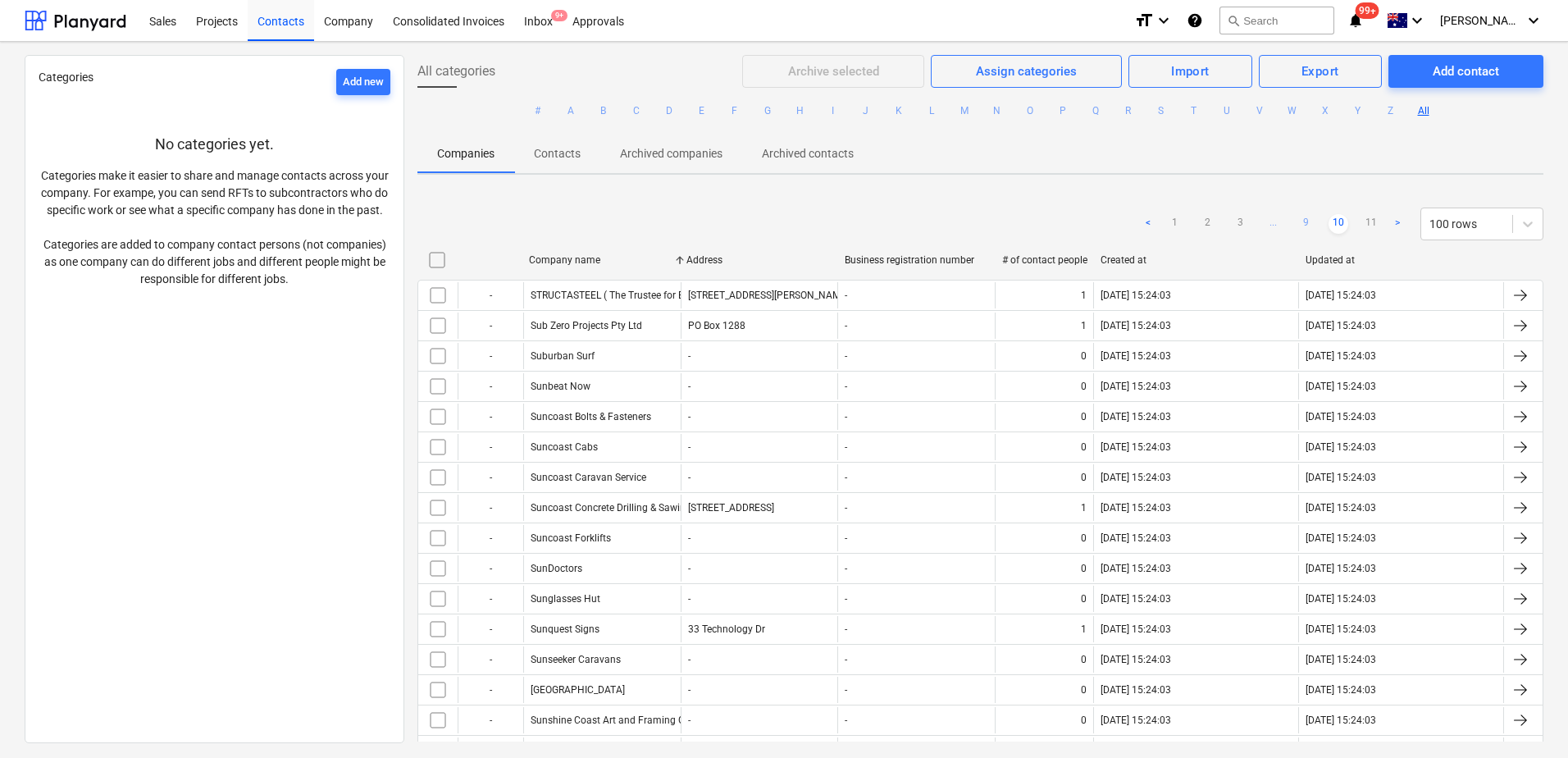
checkbox input "false"
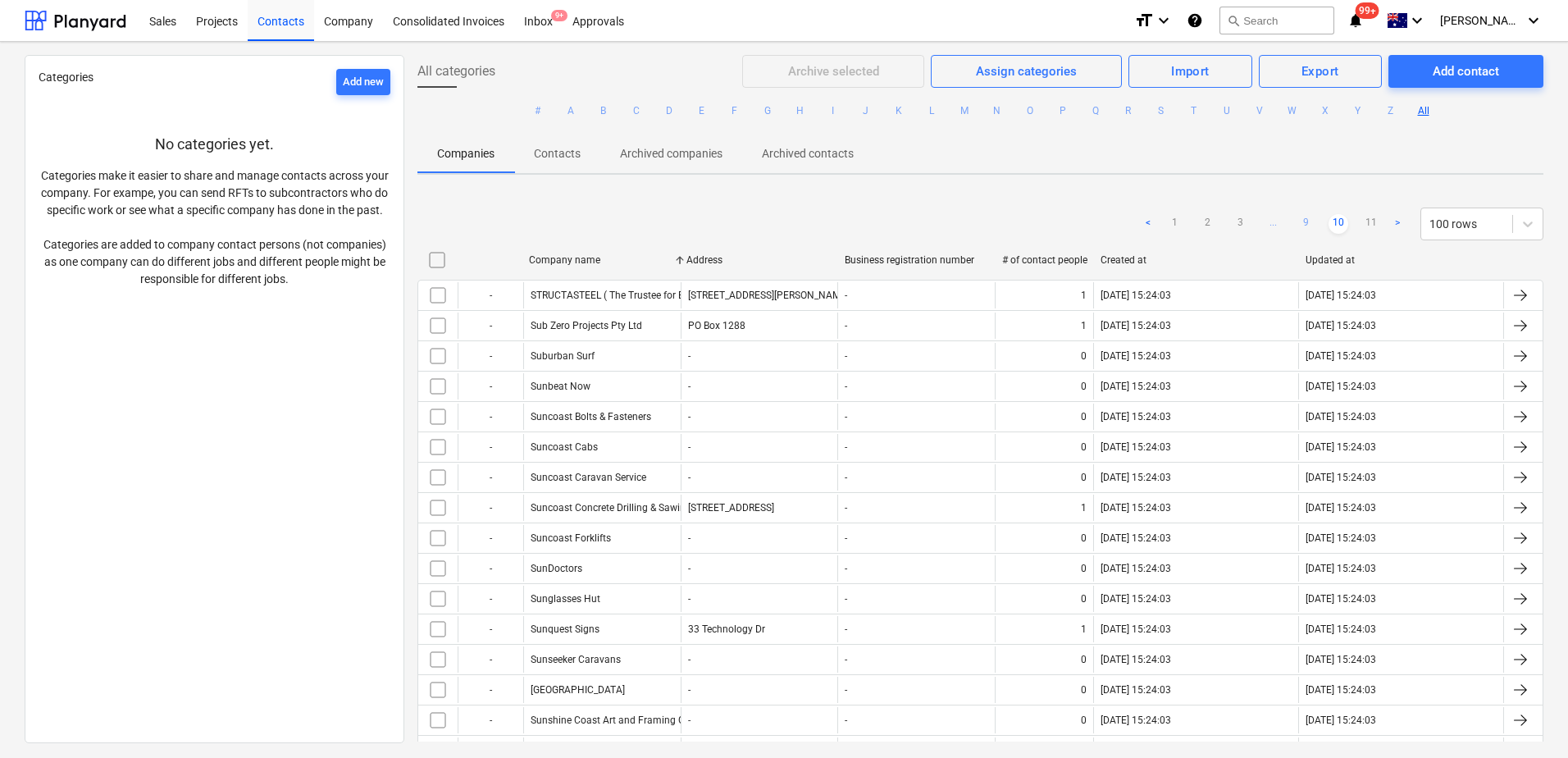
checkbox input "false"
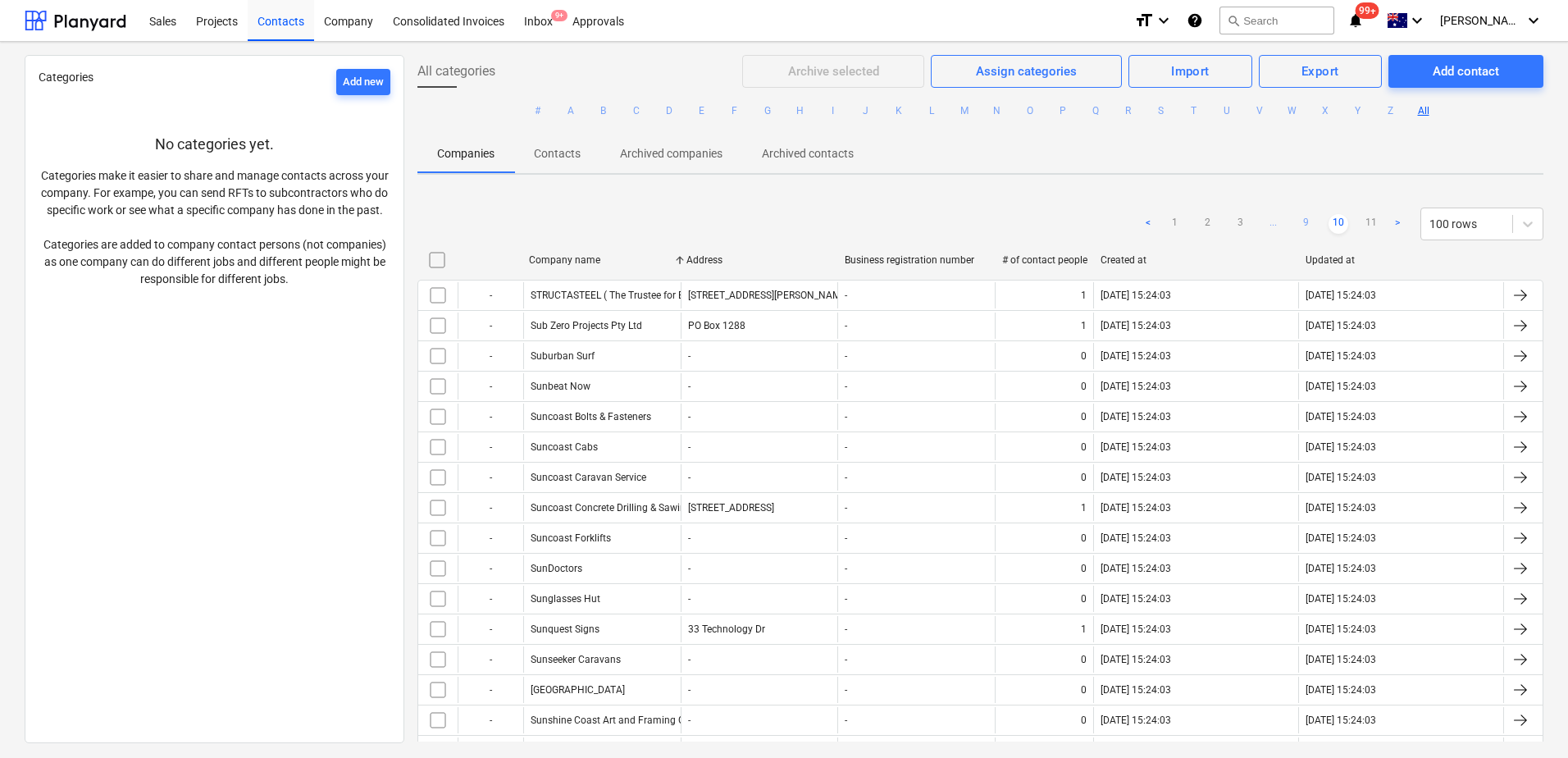
checkbox input "false"
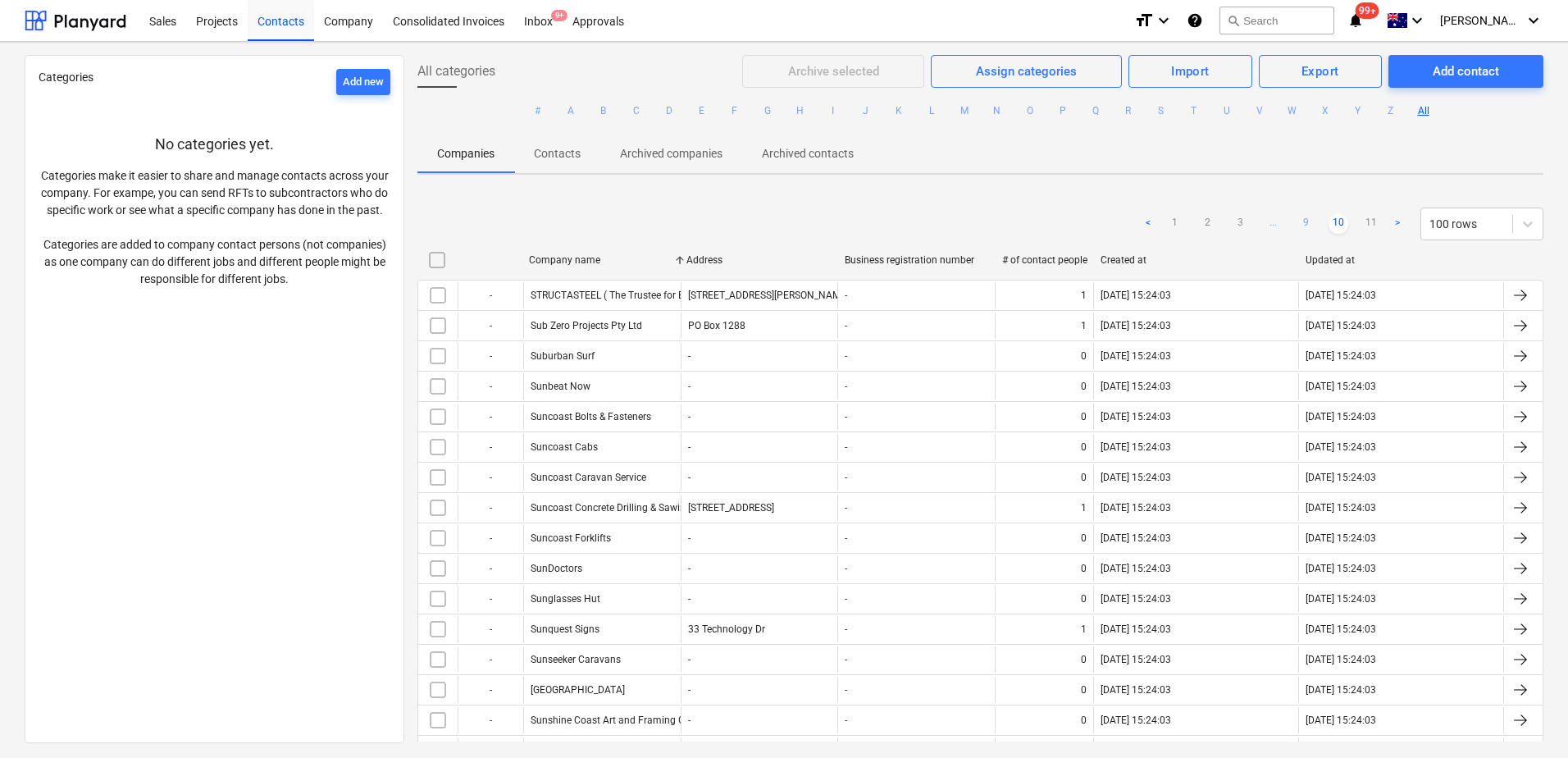
checkbox input "false"
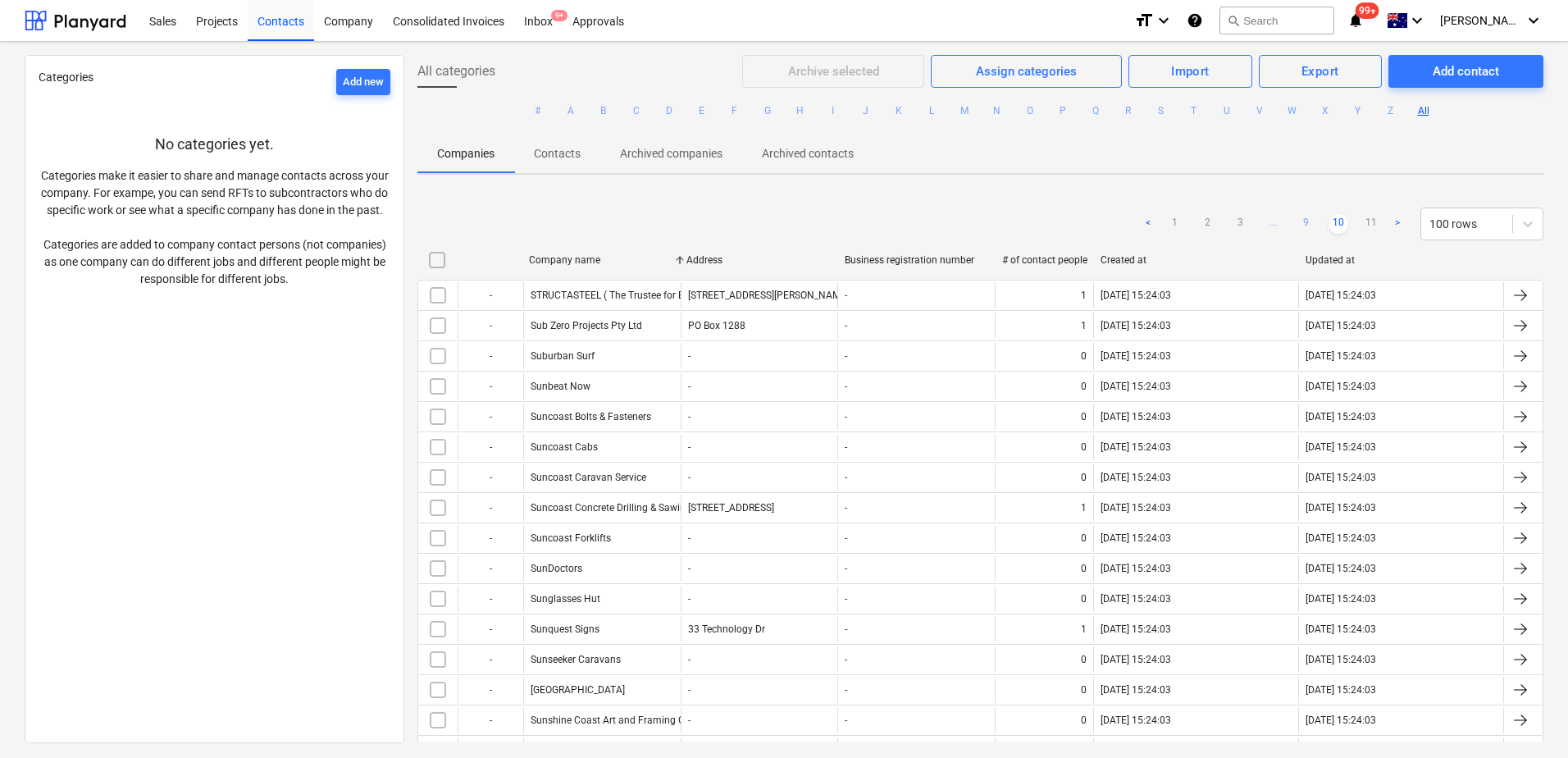
checkbox input "false"
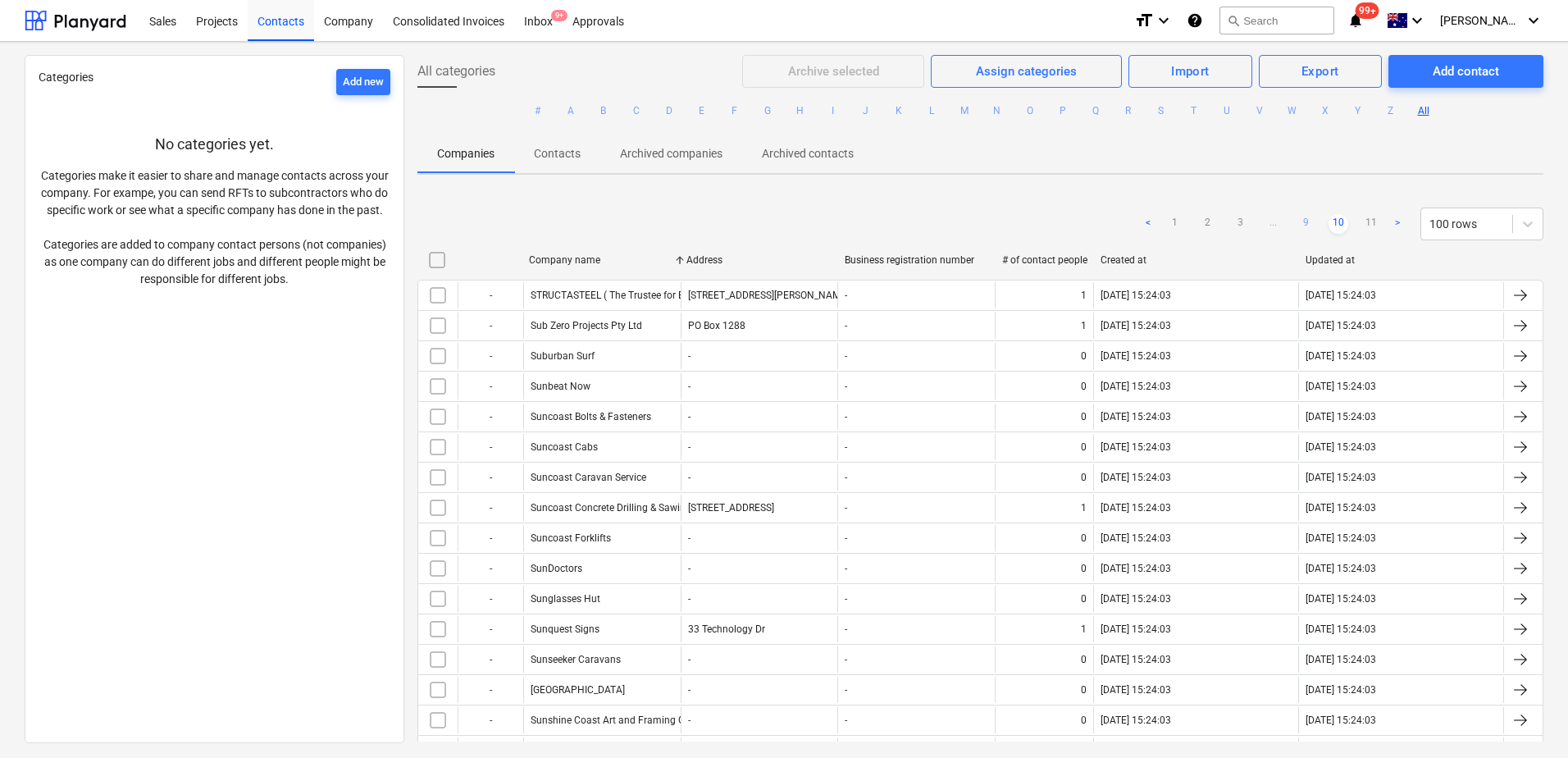
checkbox input "false"
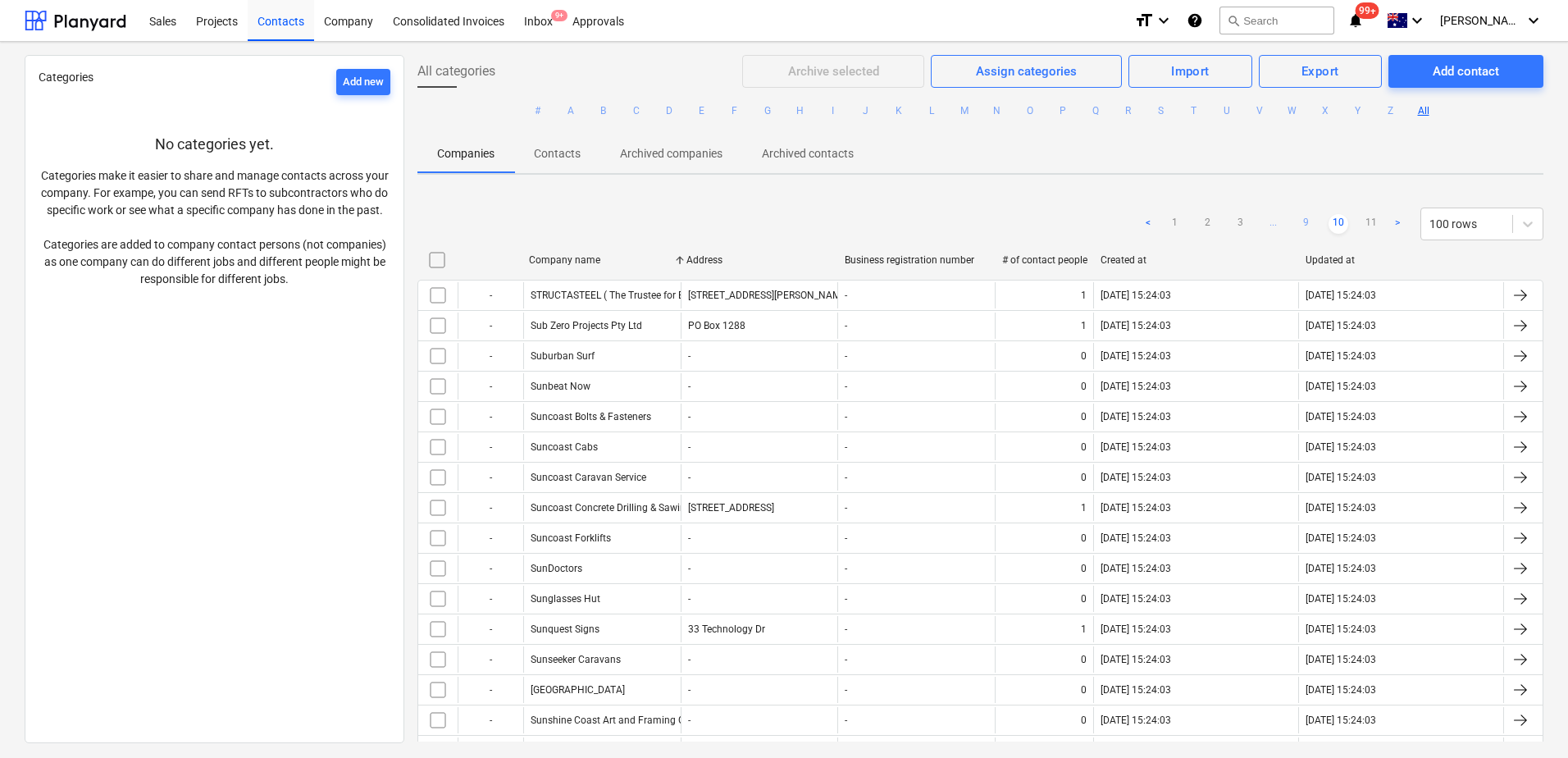
checkbox input "false"
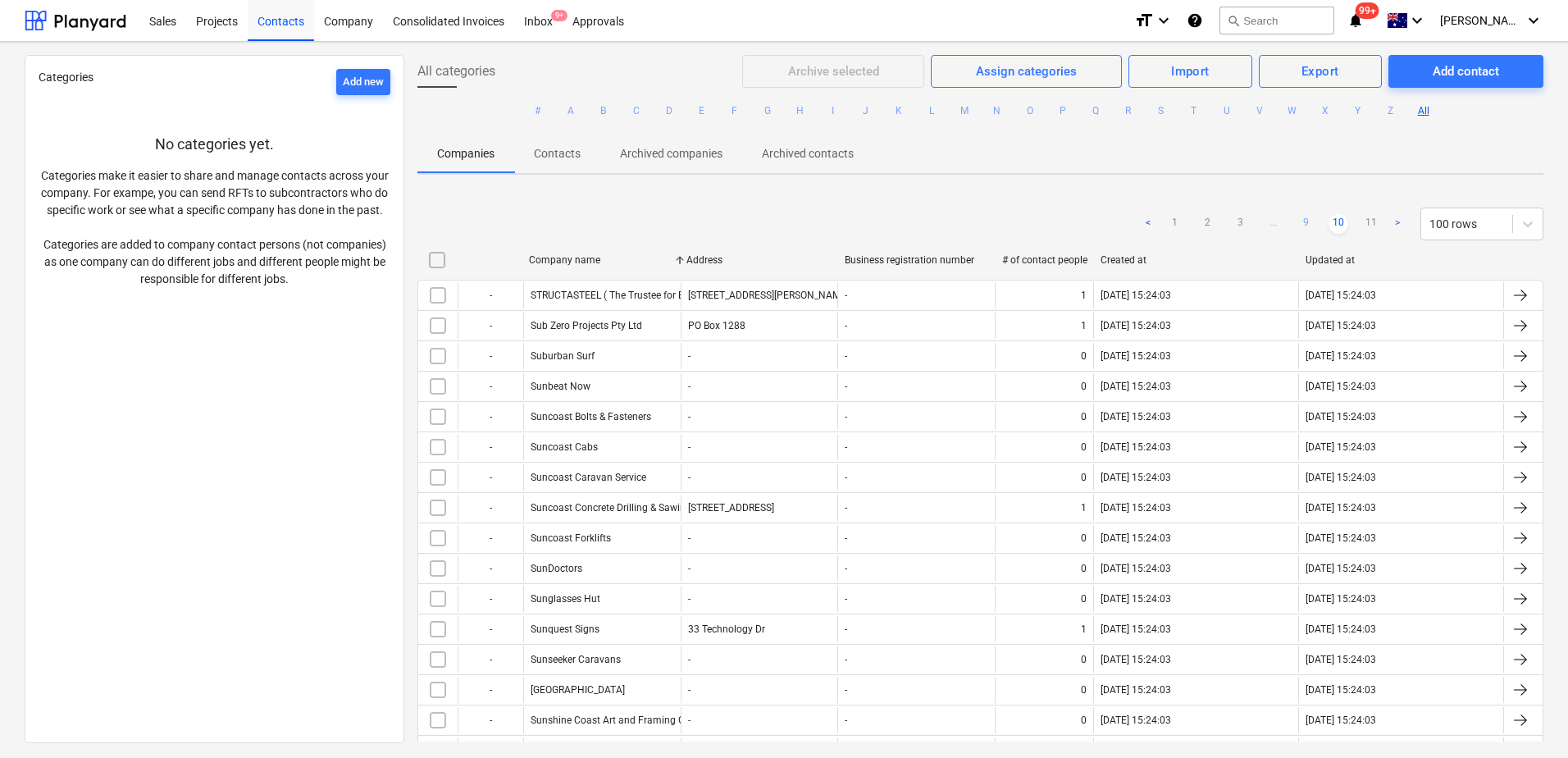
checkbox input "false"
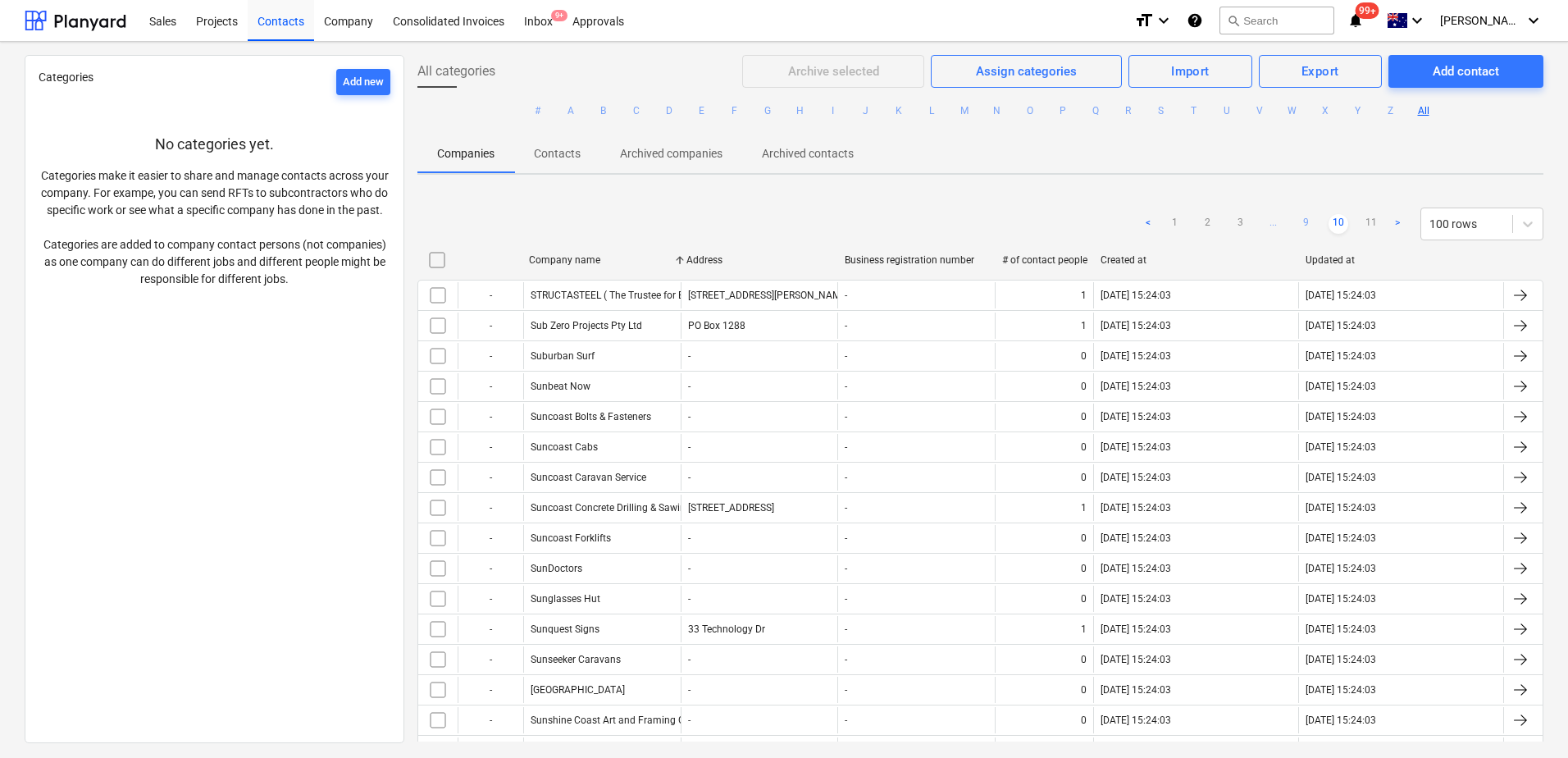
checkbox input "false"
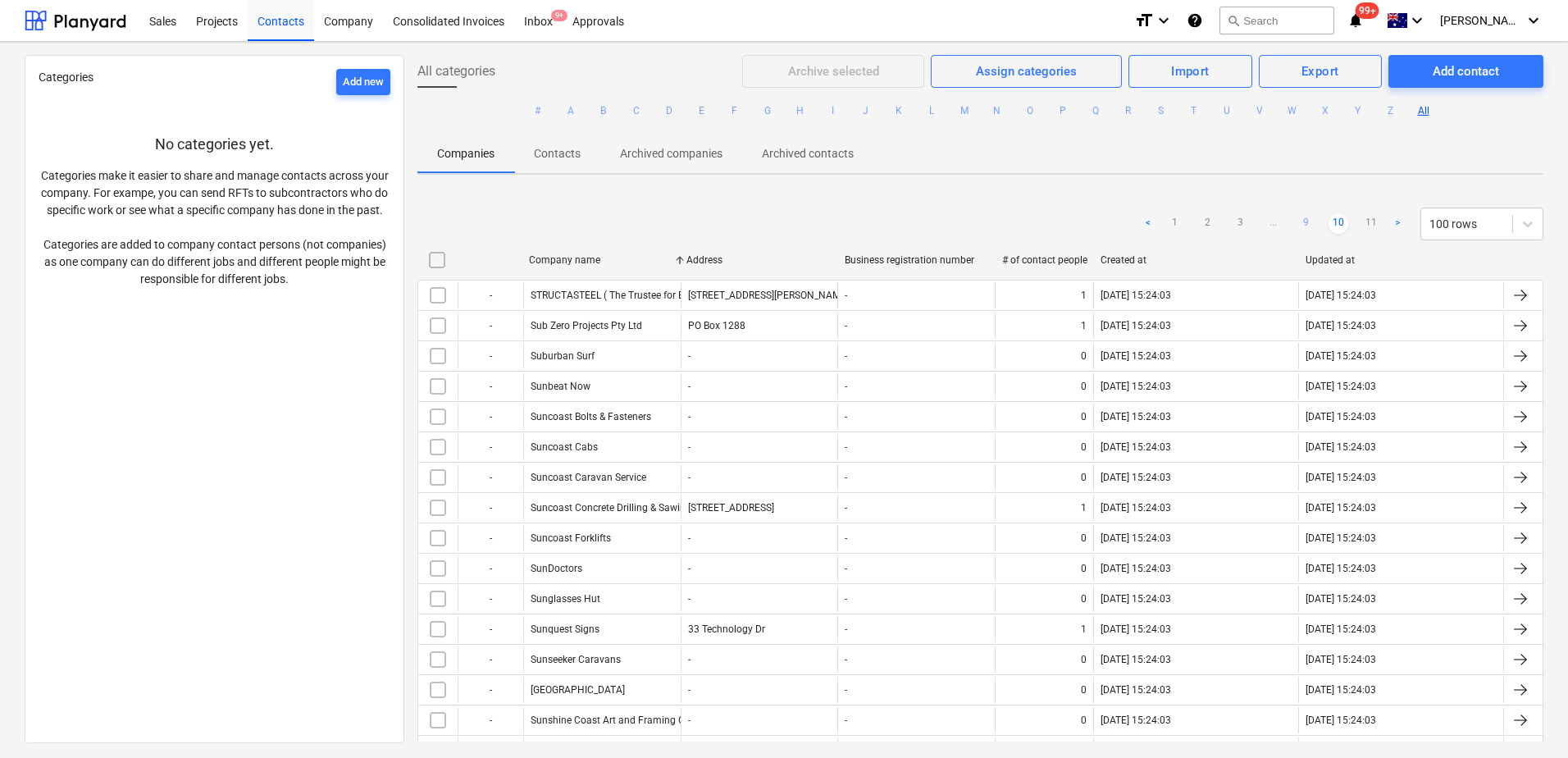
checkbox input "false"
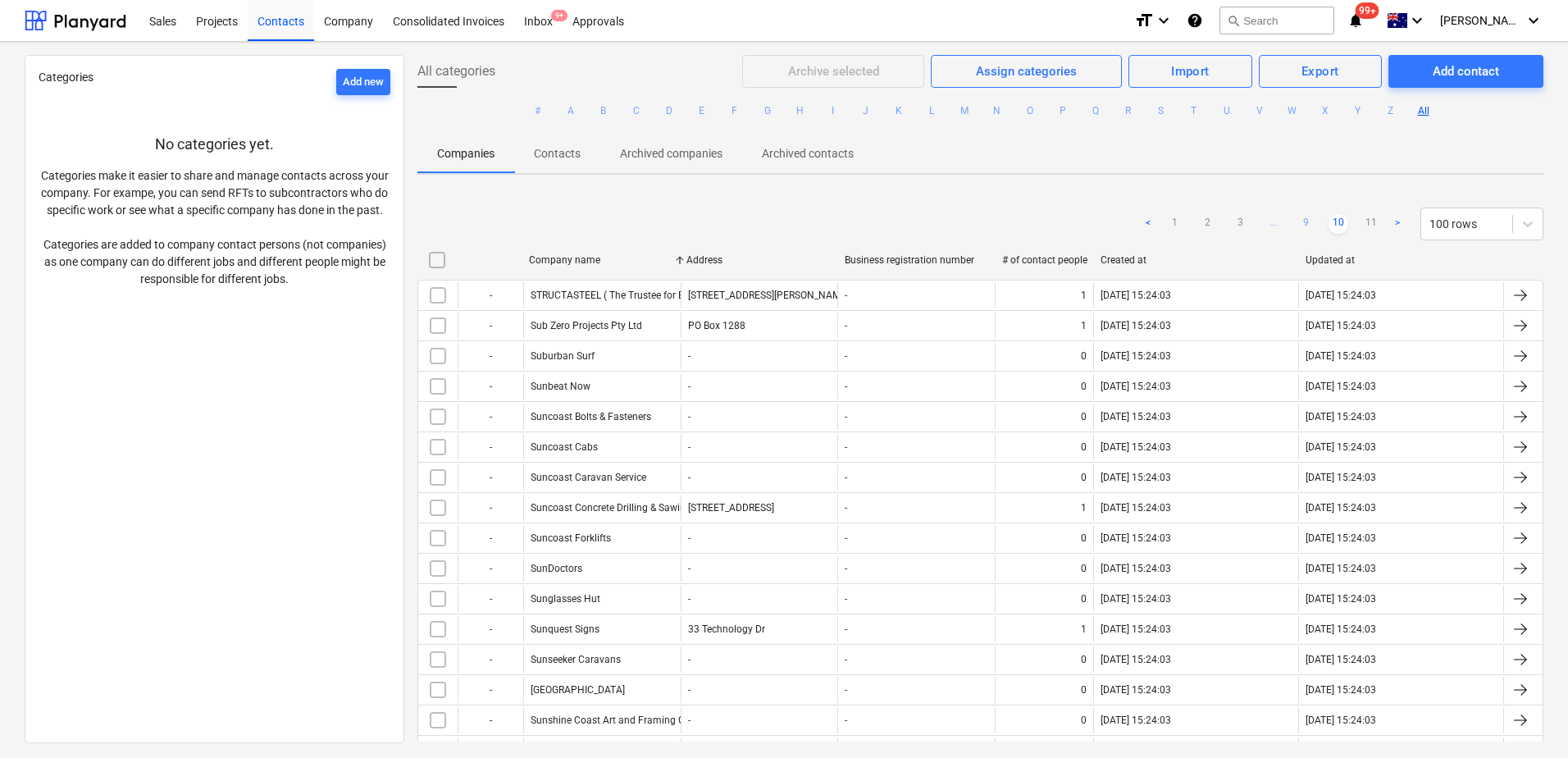
checkbox input "false"
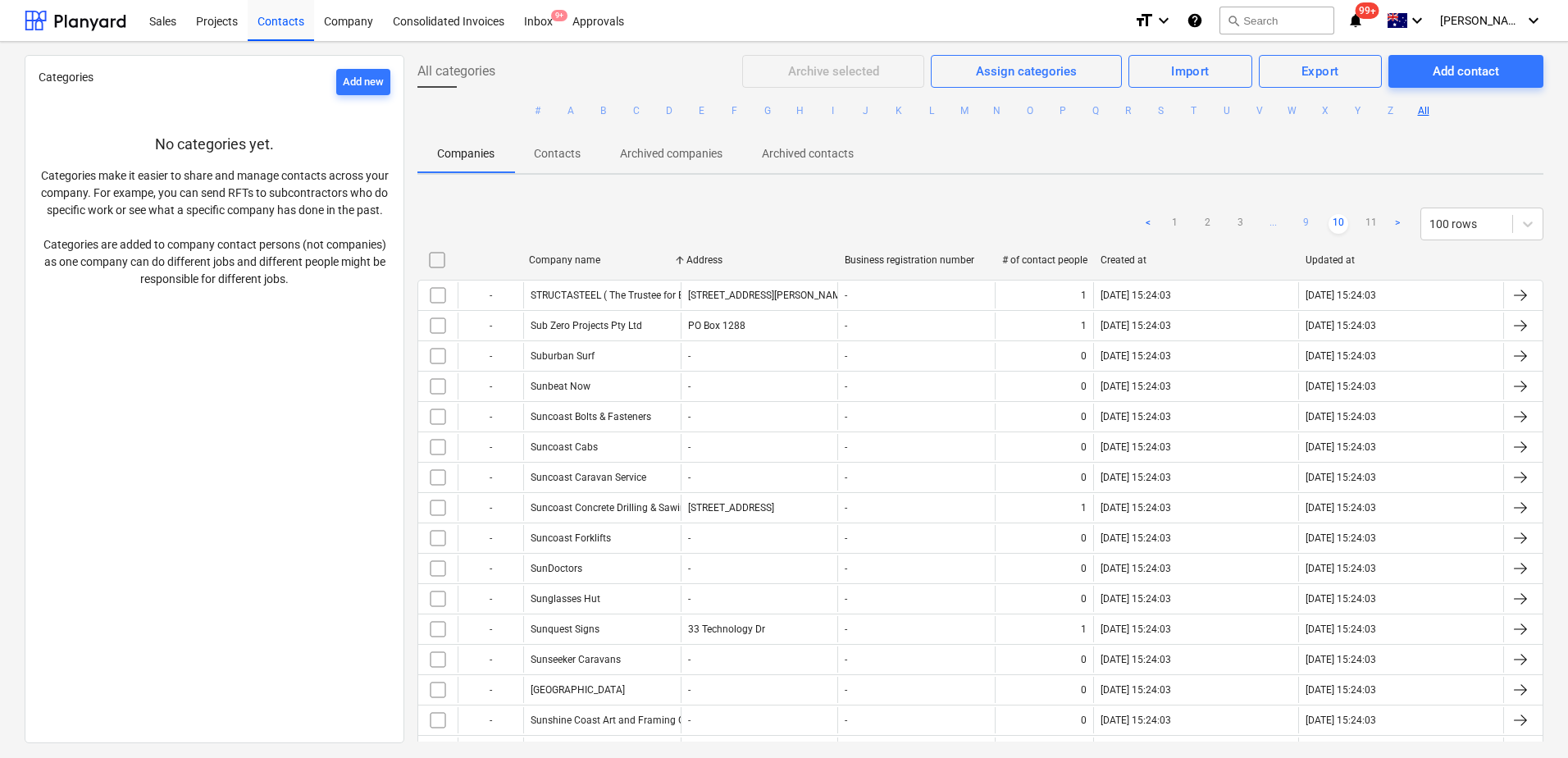
checkbox input "false"
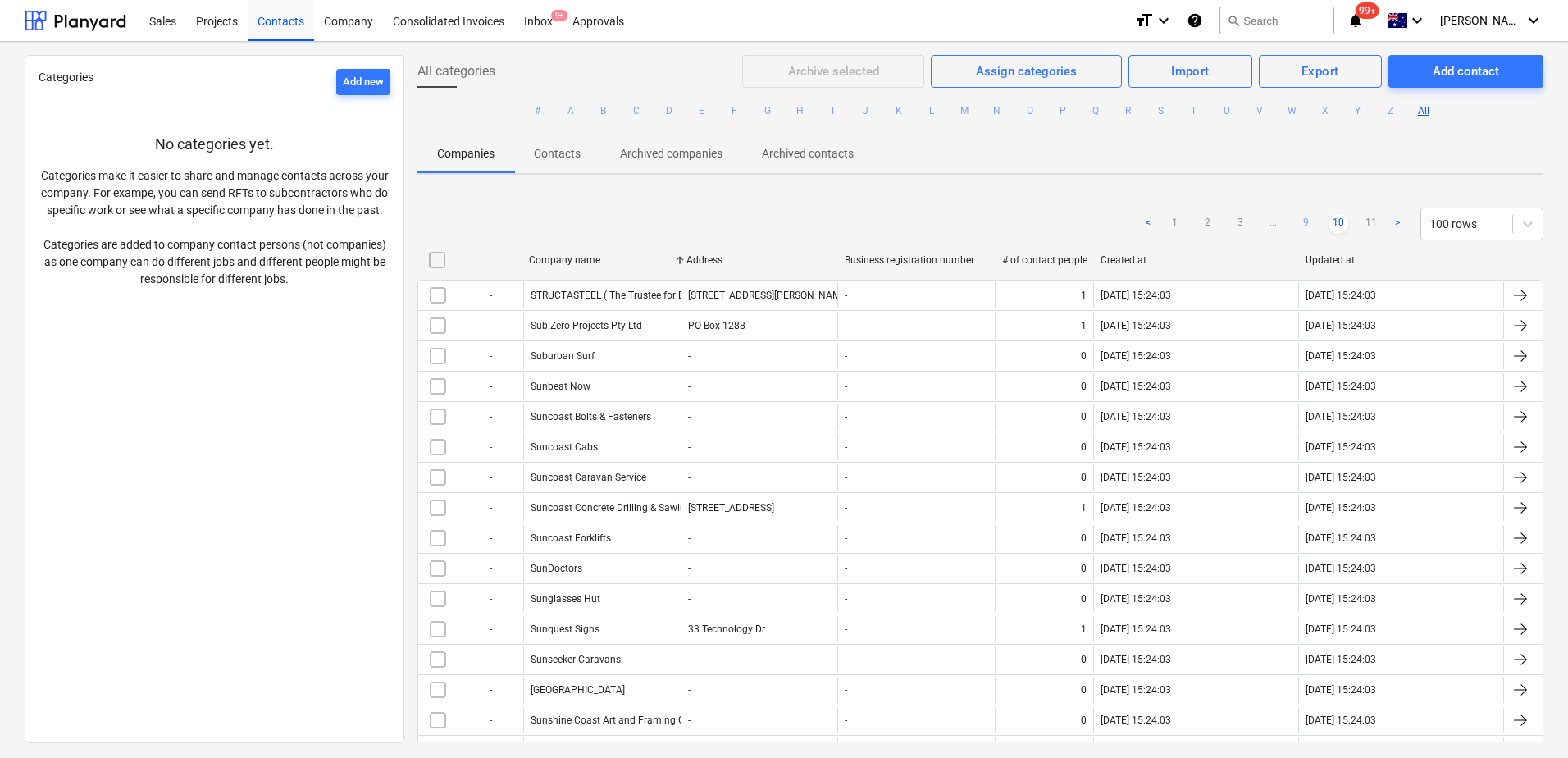
checkbox input "false"
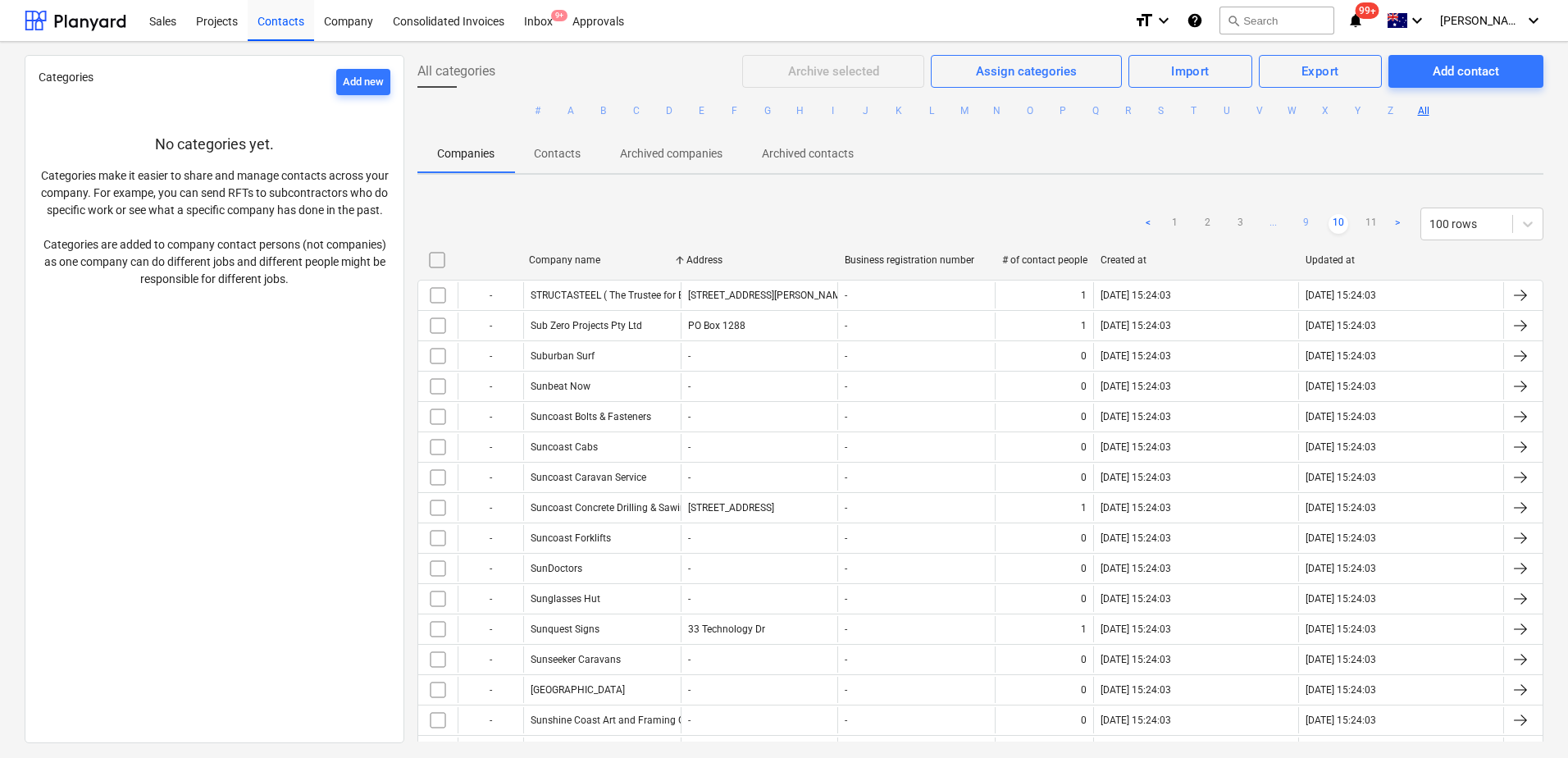
checkbox input "false"
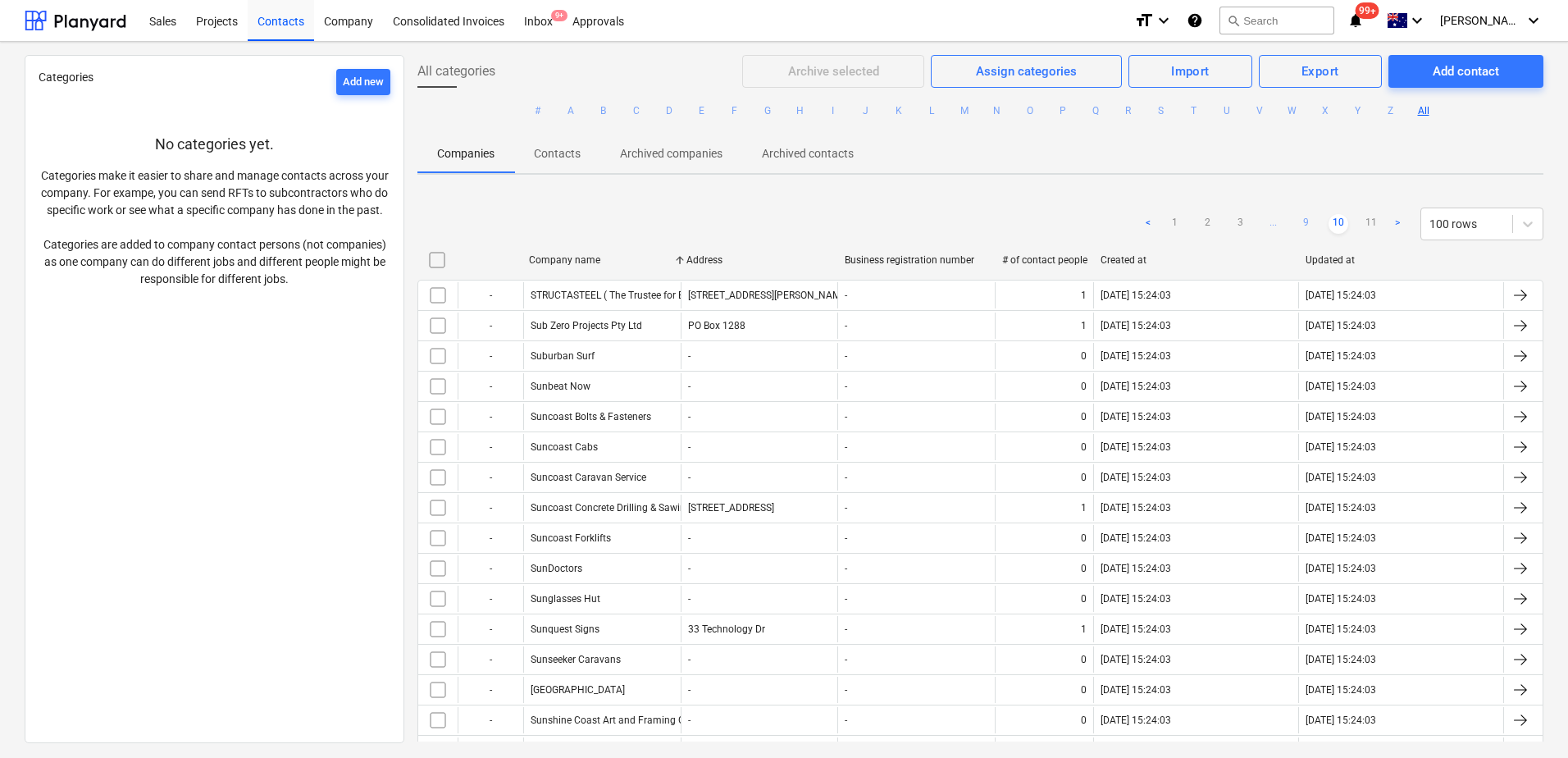
checkbox input "false"
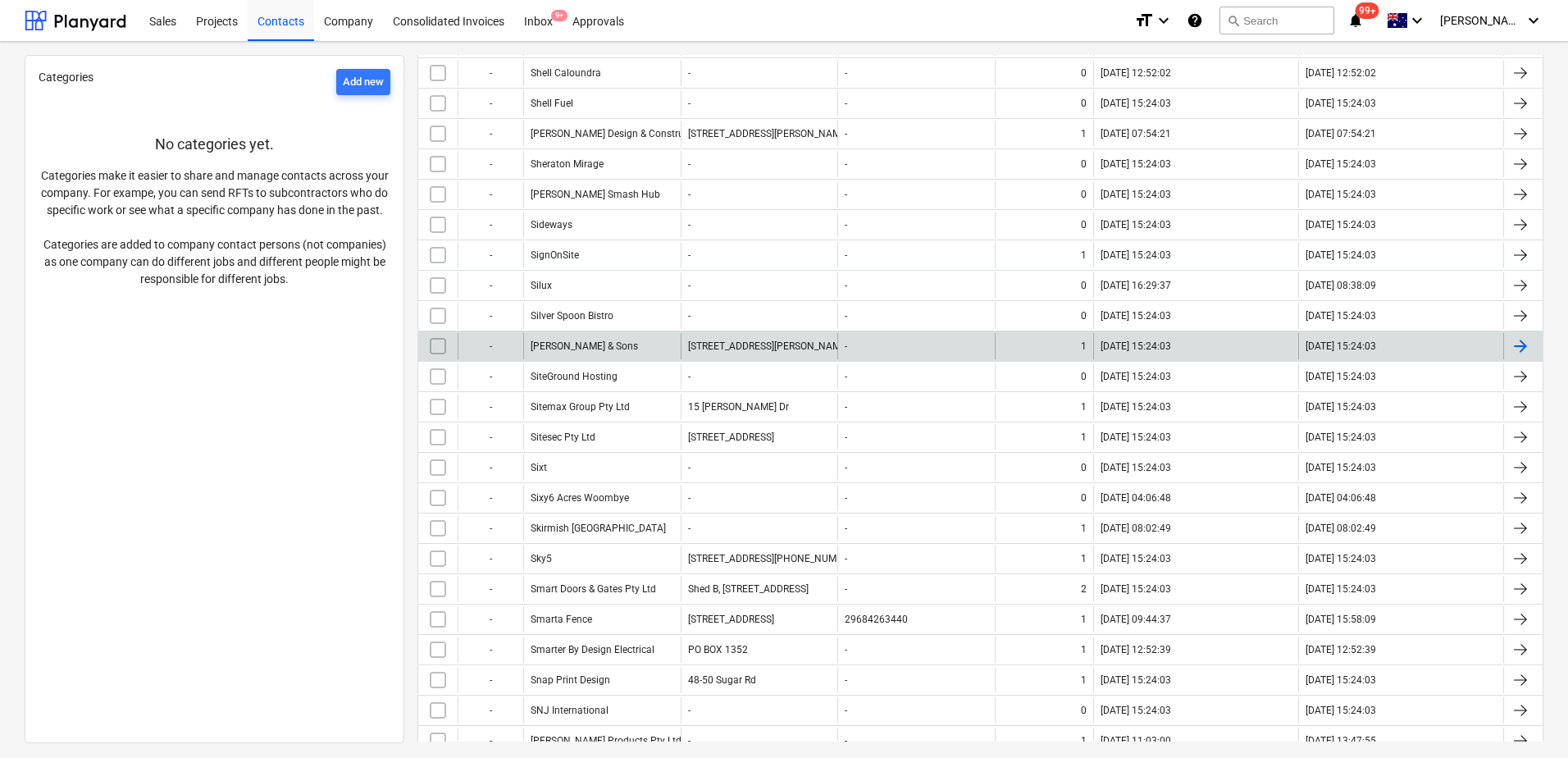
scroll to position [1805, 0]
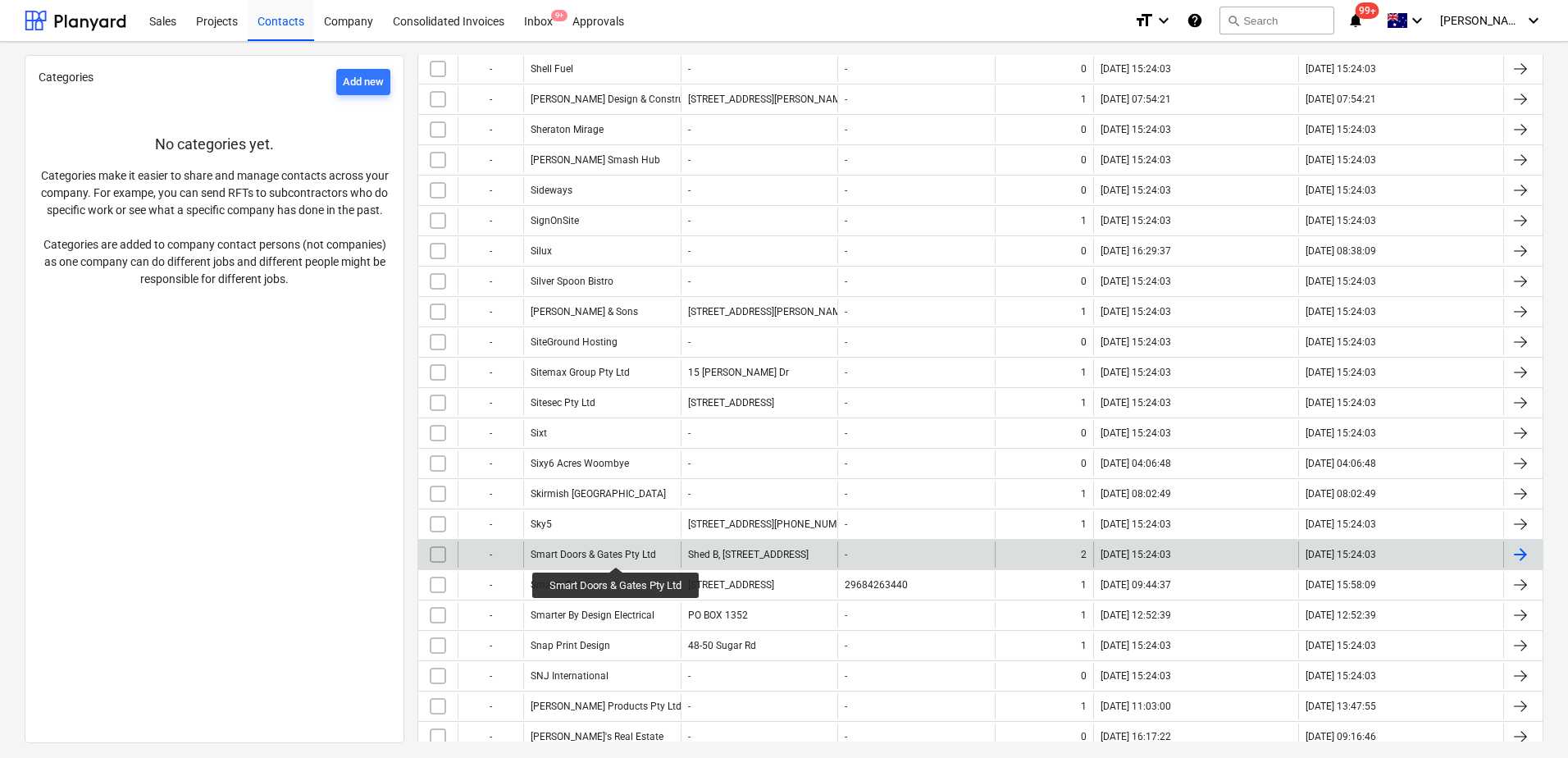
click at [616, 552] on div "Smart Doors & Gates Pty Ltd" at bounding box center [594, 554] width 126 height 11
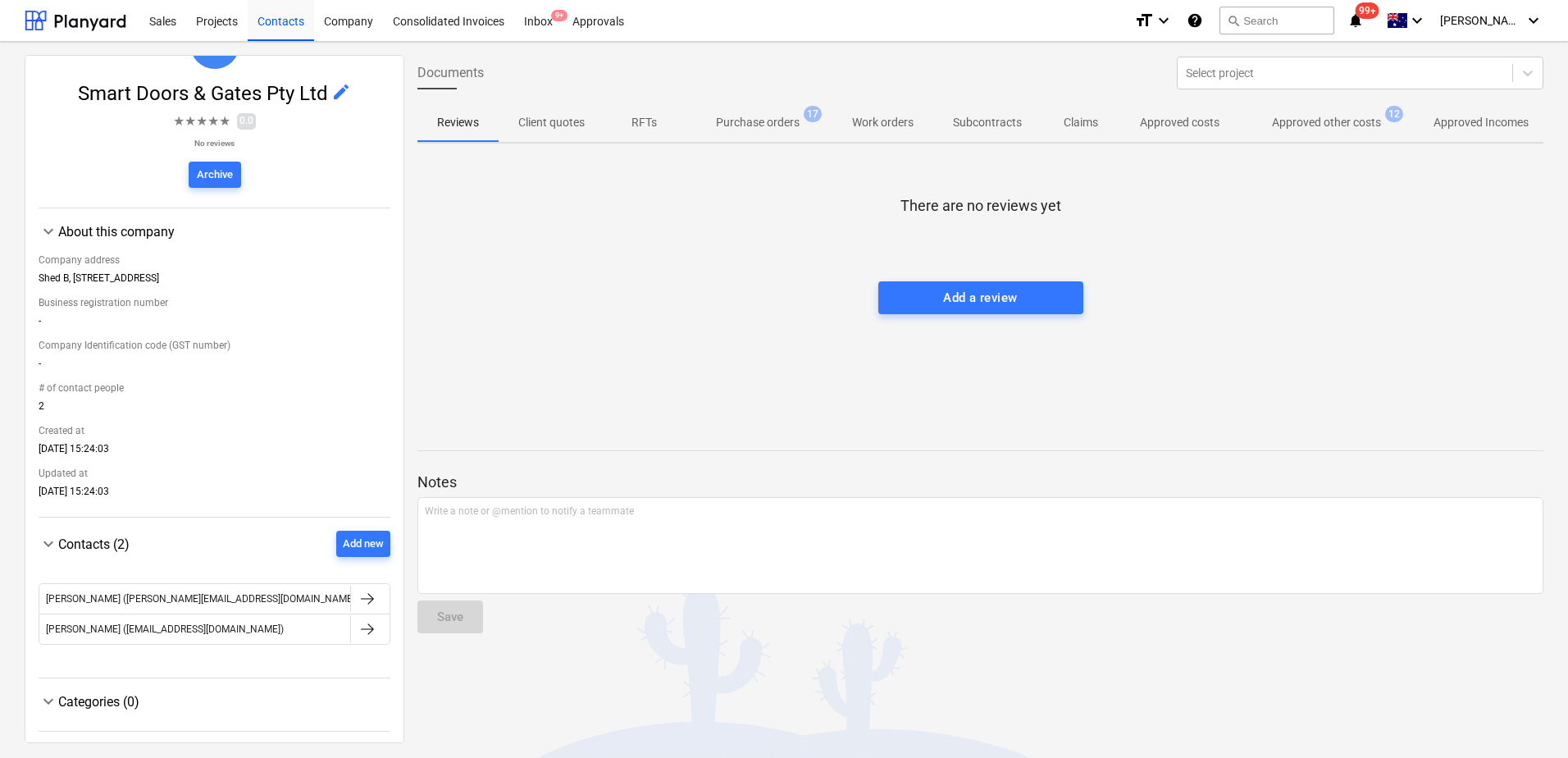
scroll to position [96, 0]
click at [537, 22] on div "Inbox 9+" at bounding box center [538, 20] width 48 height 42
